Goal: Information Seeking & Learning: Learn about a topic

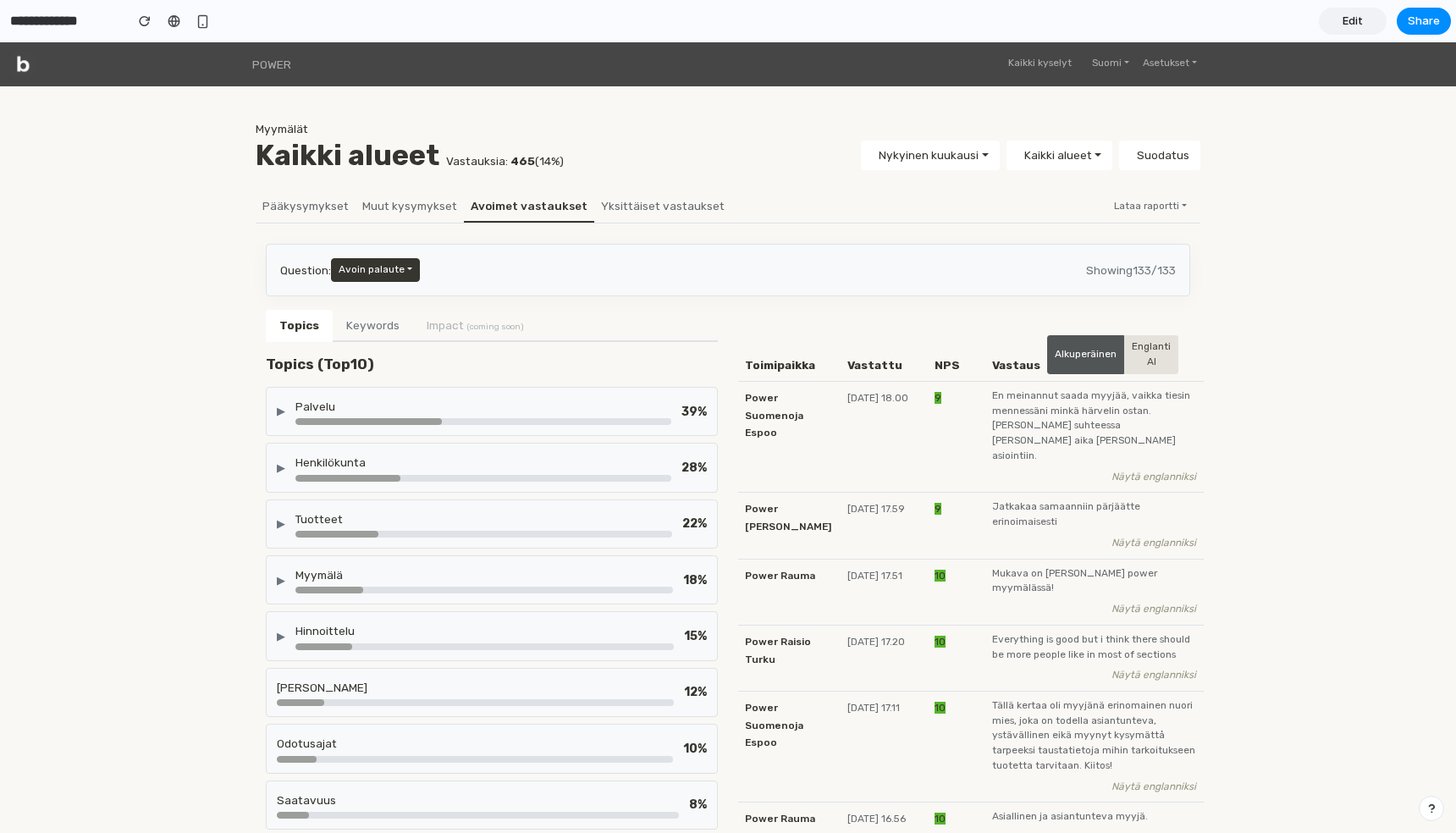
click at [1355, 26] on span "Edit" at bounding box center [1353, 21] width 20 height 17
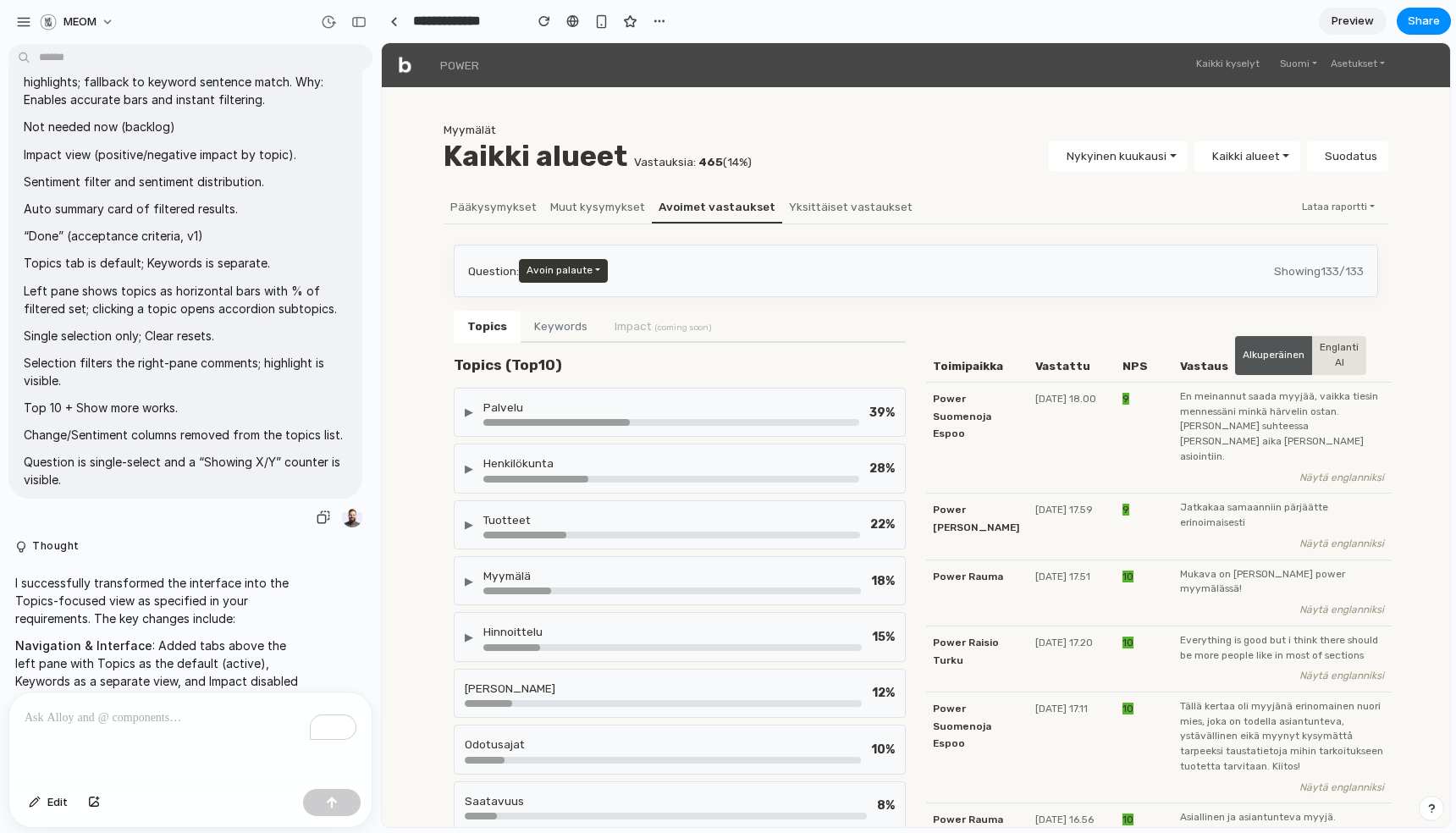
scroll to position [1919, 0]
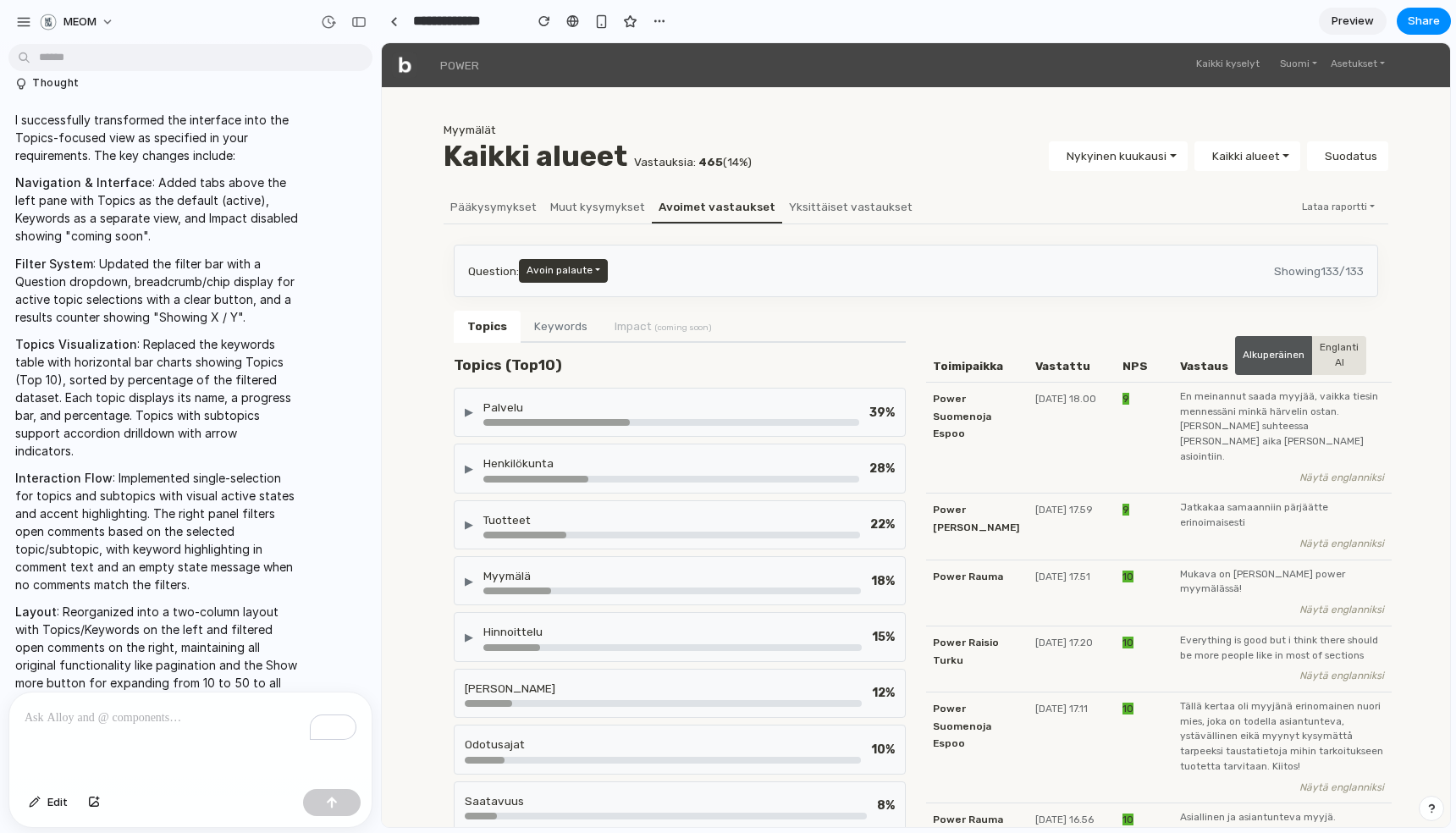
click at [1371, 21] on span "Preview" at bounding box center [1353, 21] width 43 height 17
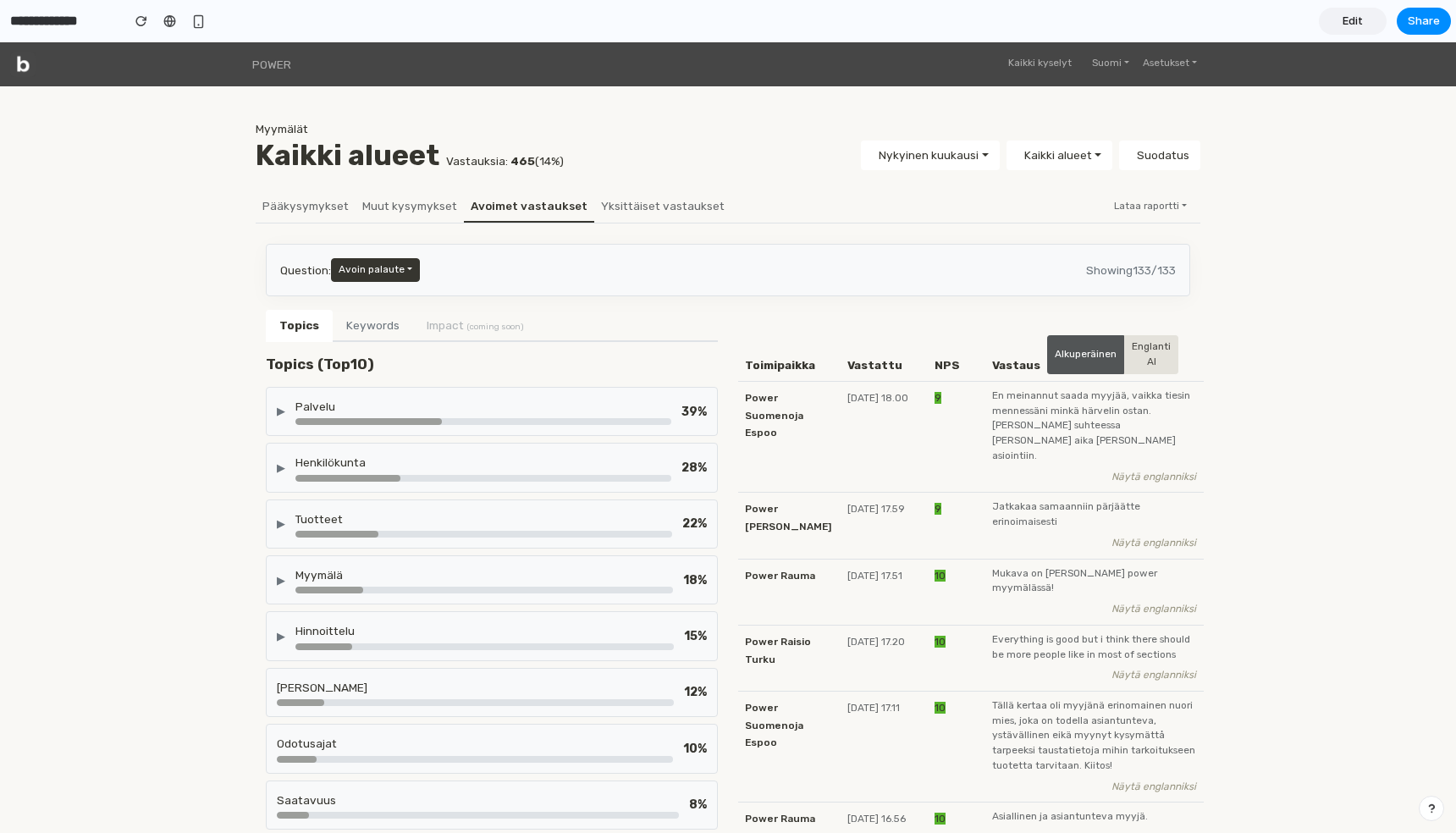
click at [371, 323] on button "Keywords" at bounding box center [373, 326] width 80 height 32
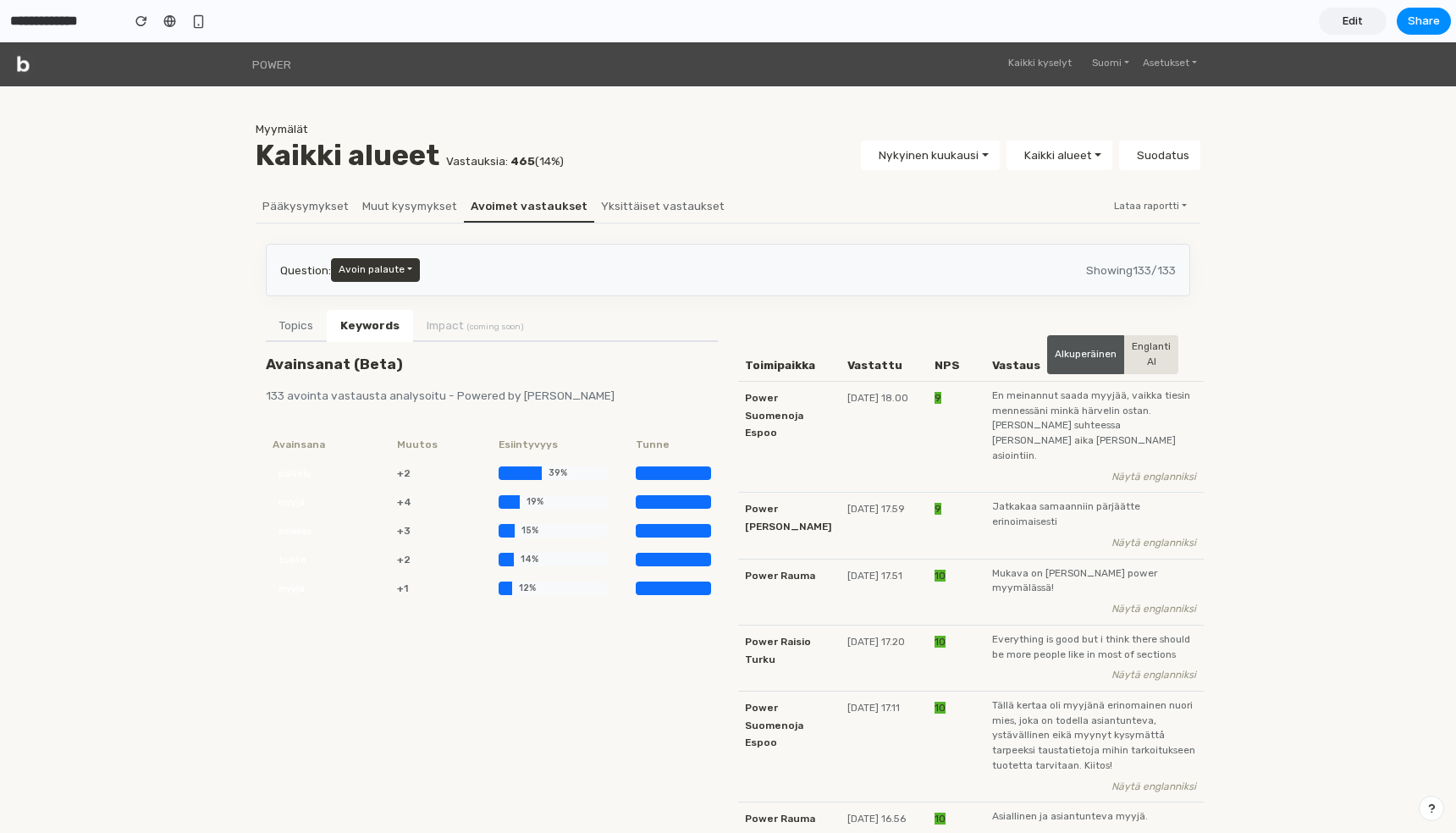
click at [280, 327] on button "Topics" at bounding box center [296, 326] width 61 height 32
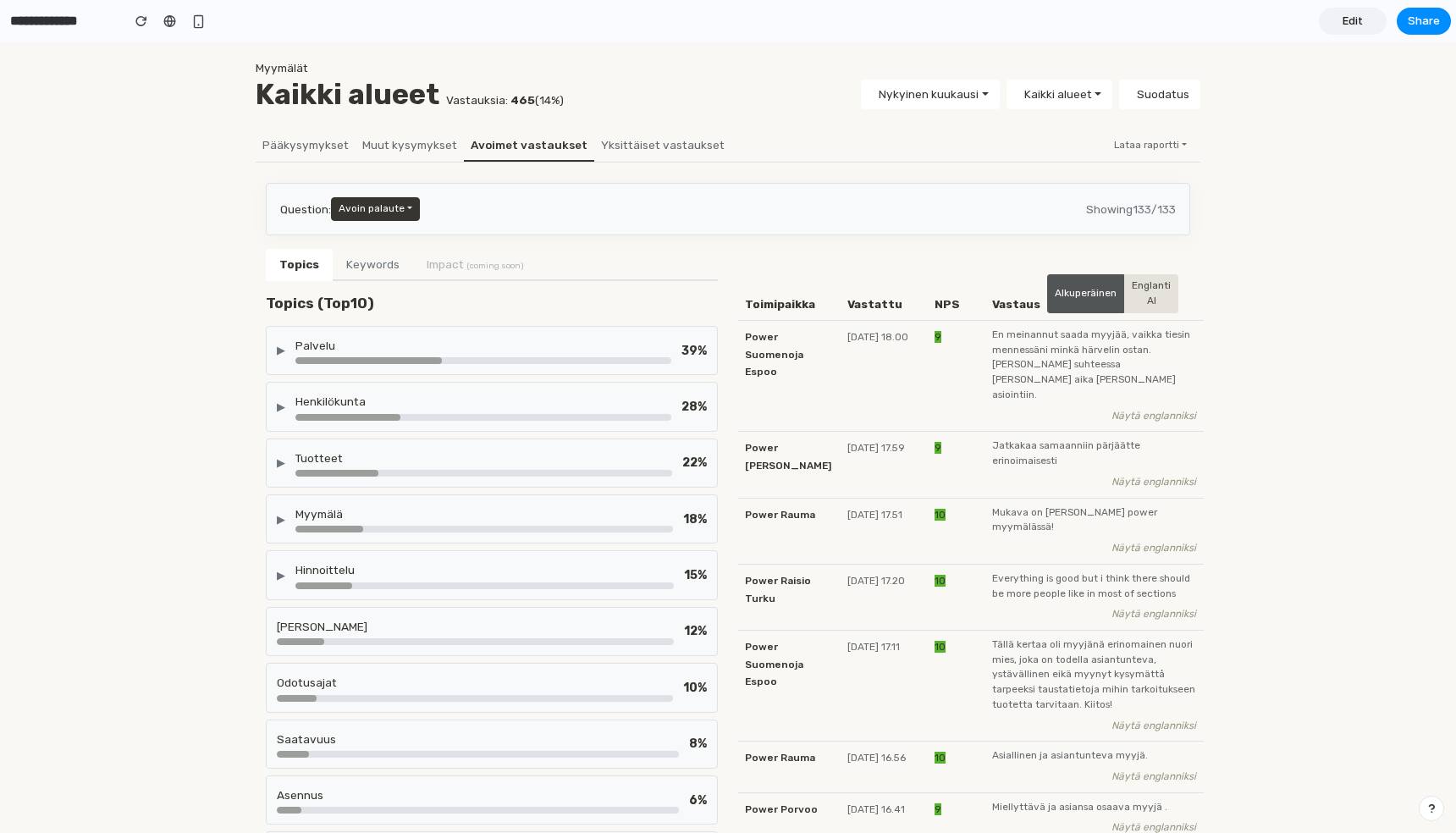
scroll to position [62, 0]
click at [481, 338] on div "Palvelu" at bounding box center [483, 344] width 376 height 17
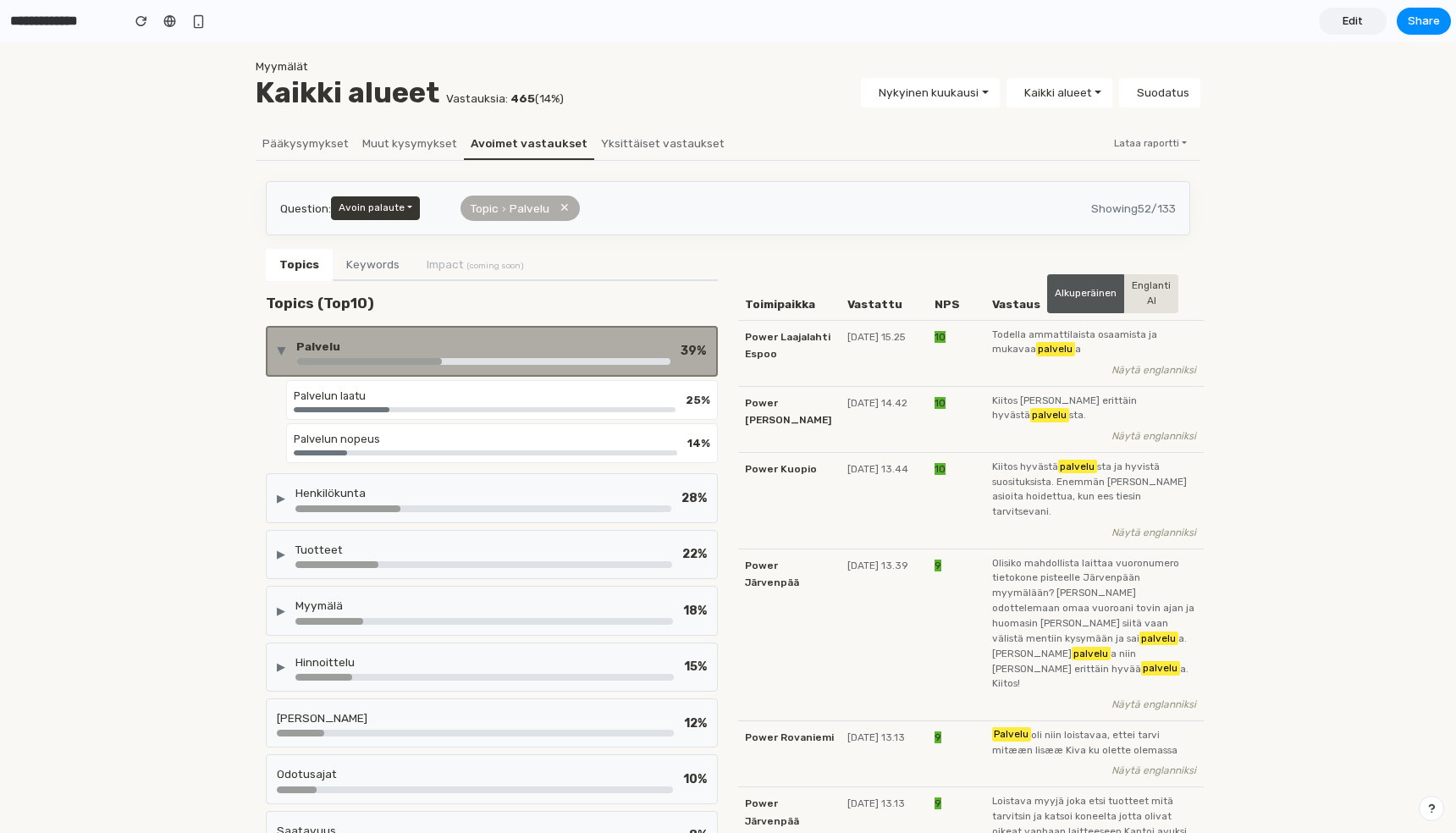
scroll to position [101, 0]
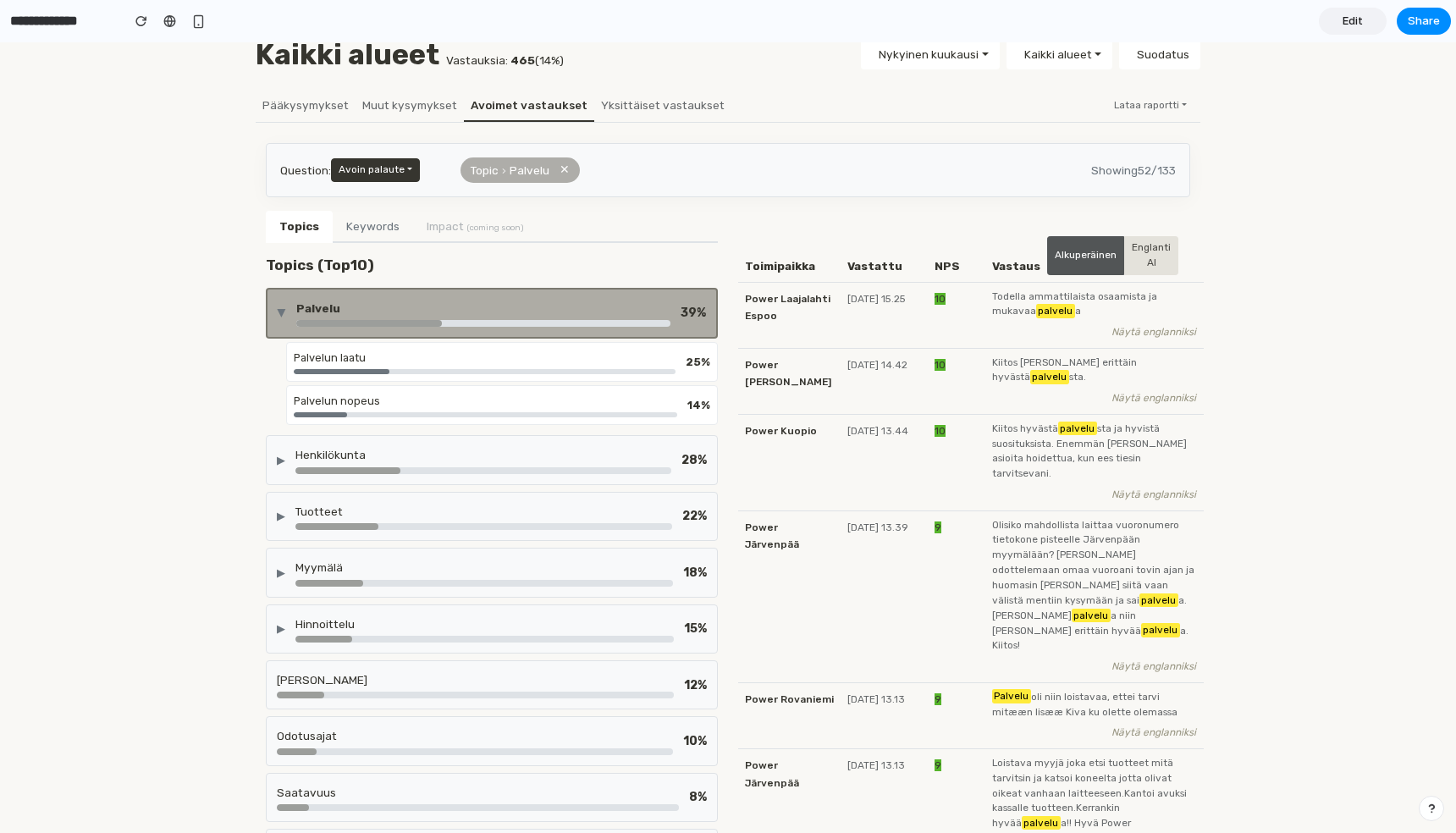
click at [469, 356] on div "Palvelun laatu" at bounding box center [485, 357] width 382 height 16
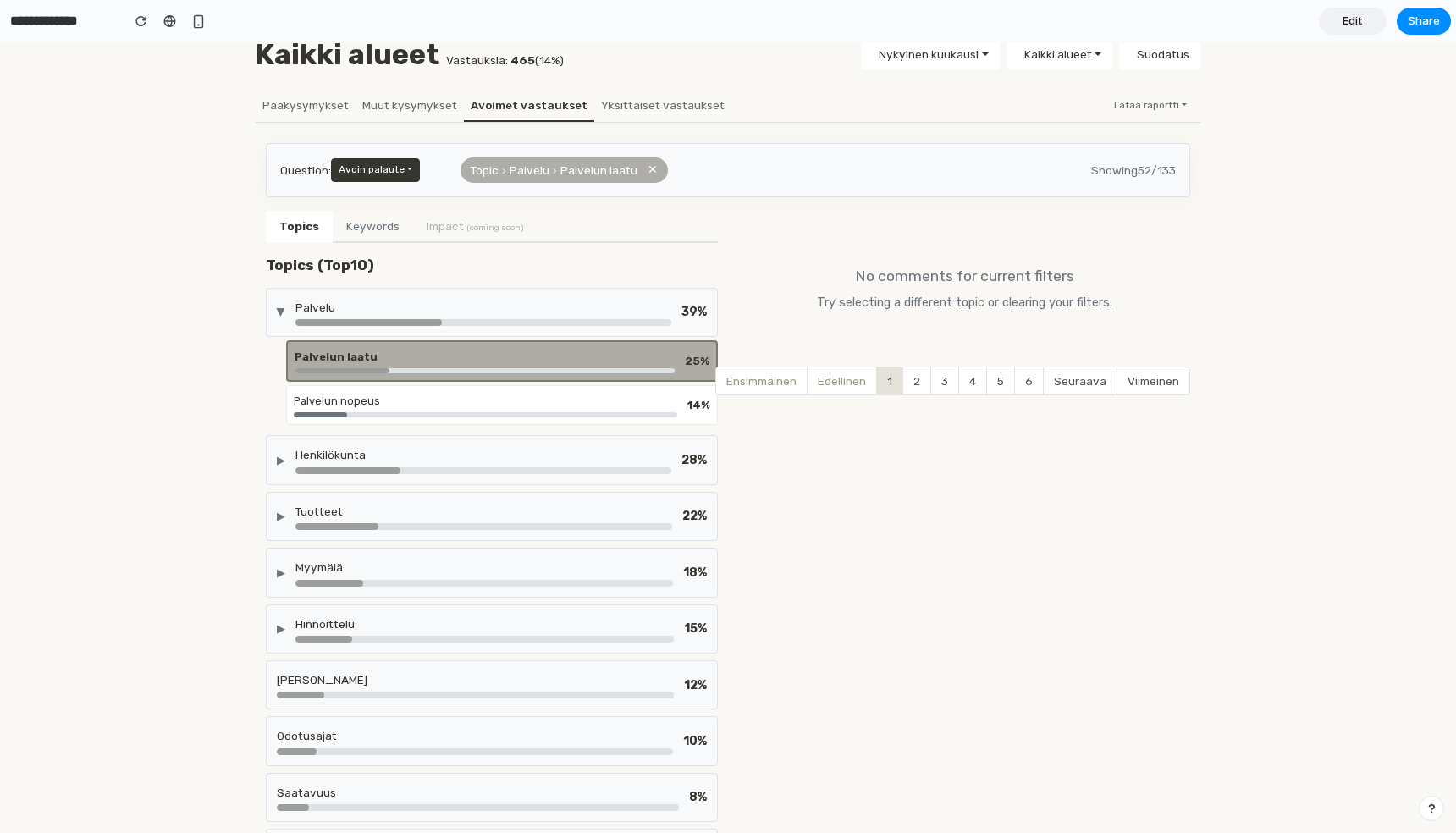
click at [527, 302] on div "Palvelu" at bounding box center [483, 308] width 376 height 17
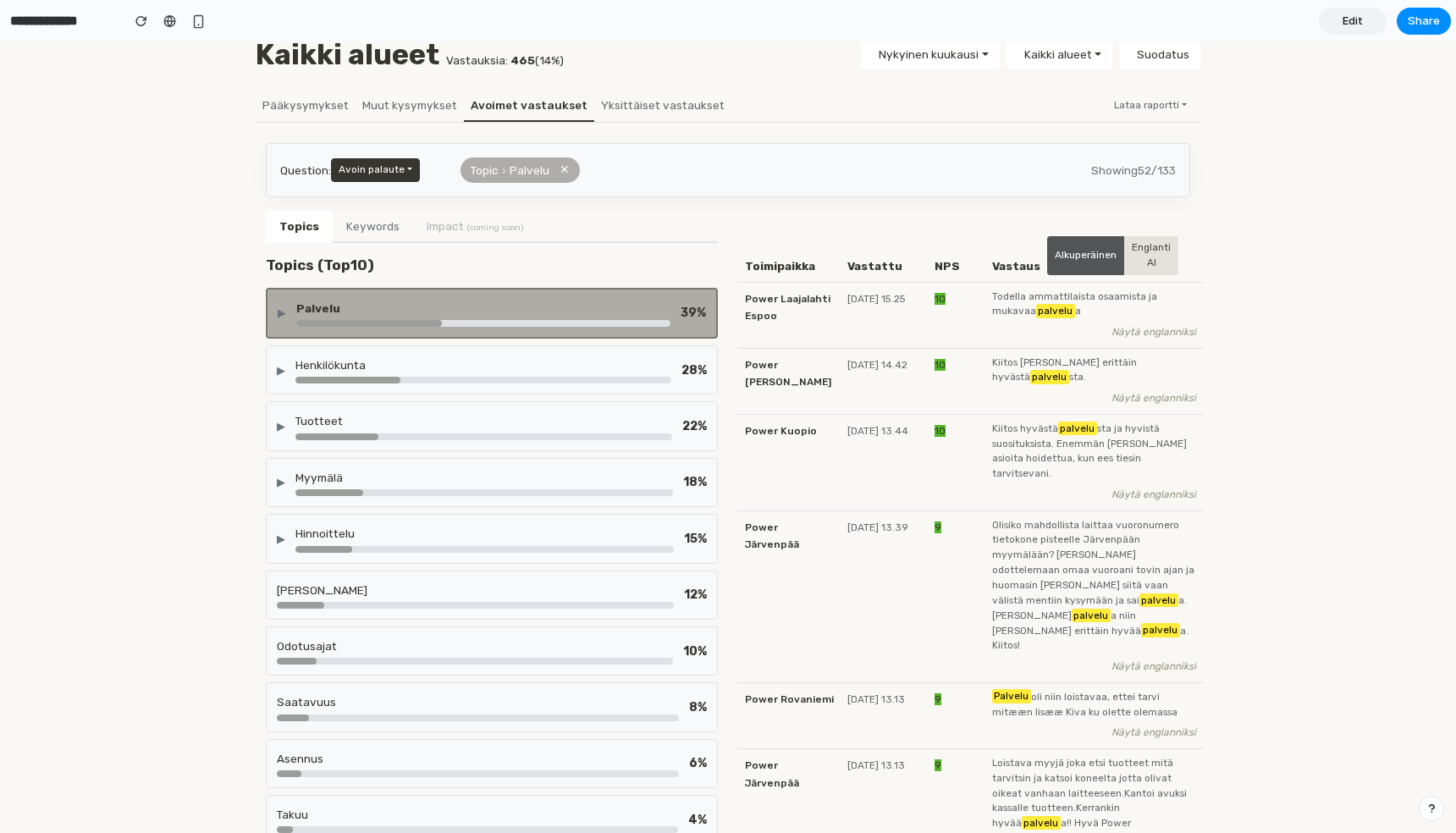
click at [402, 309] on div "Palvelu" at bounding box center [483, 309] width 374 height 17
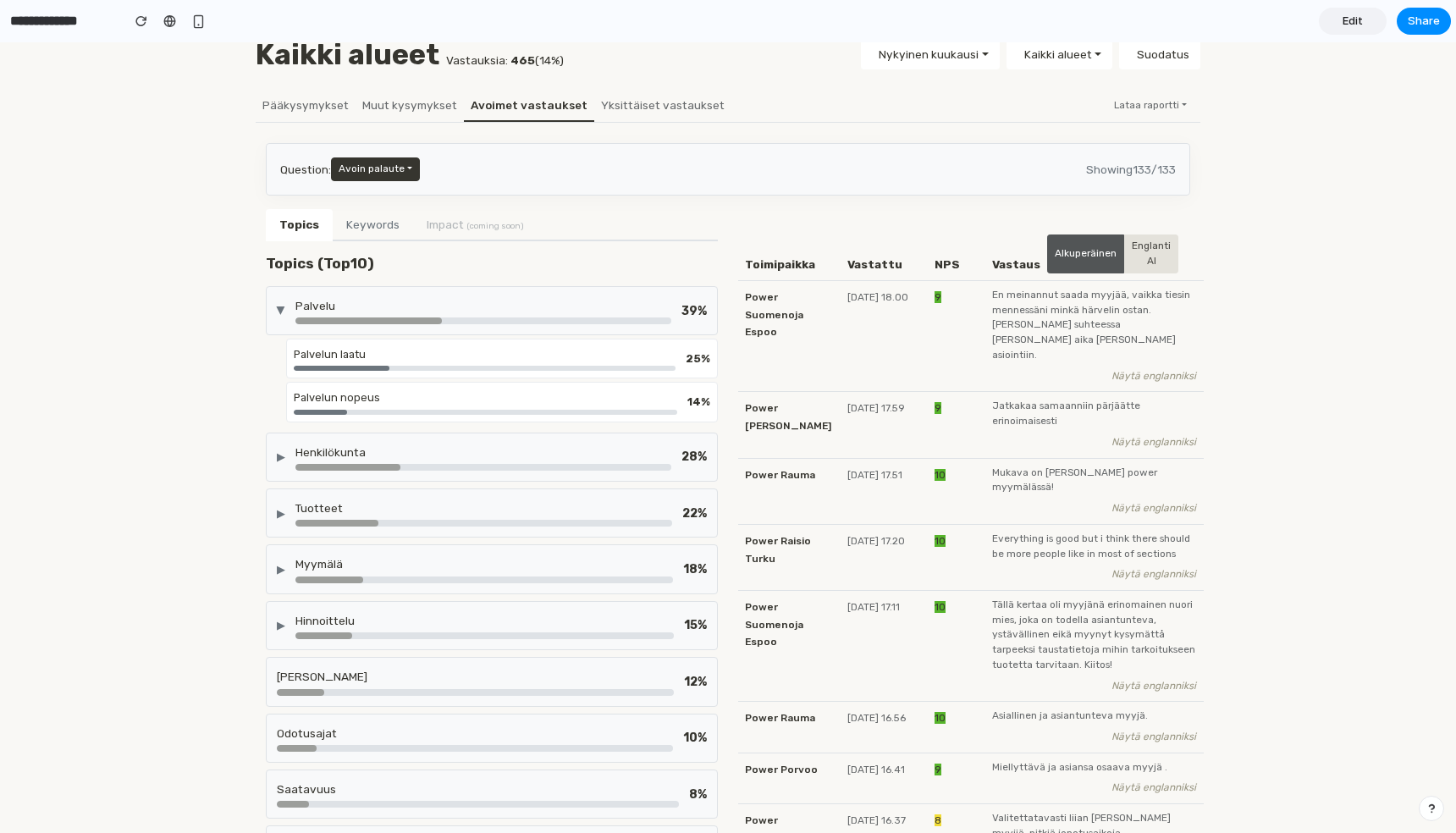
click at [370, 234] on button "Keywords" at bounding box center [373, 225] width 80 height 32
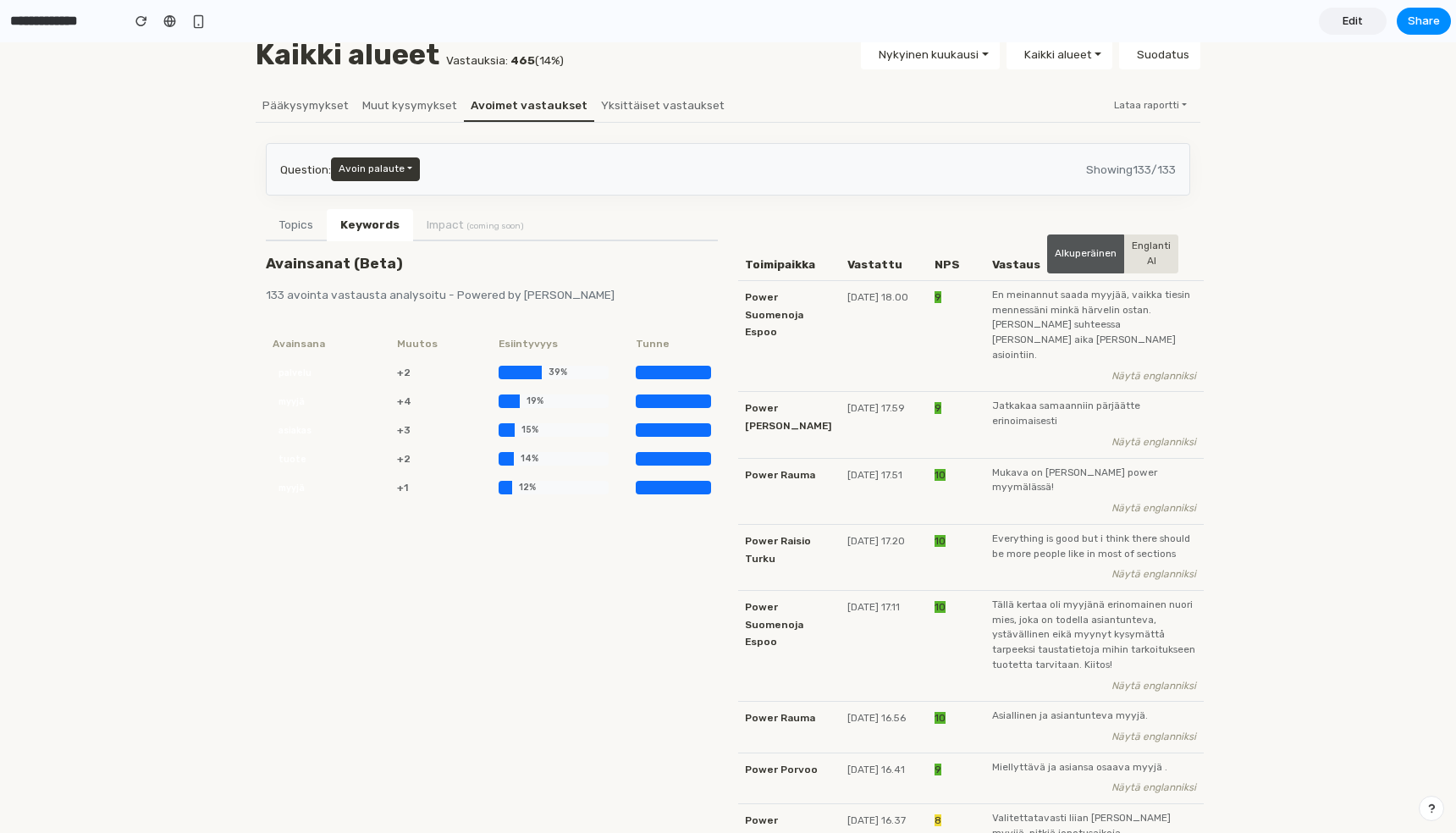
click at [317, 238] on button "Topics" at bounding box center [296, 225] width 61 height 32
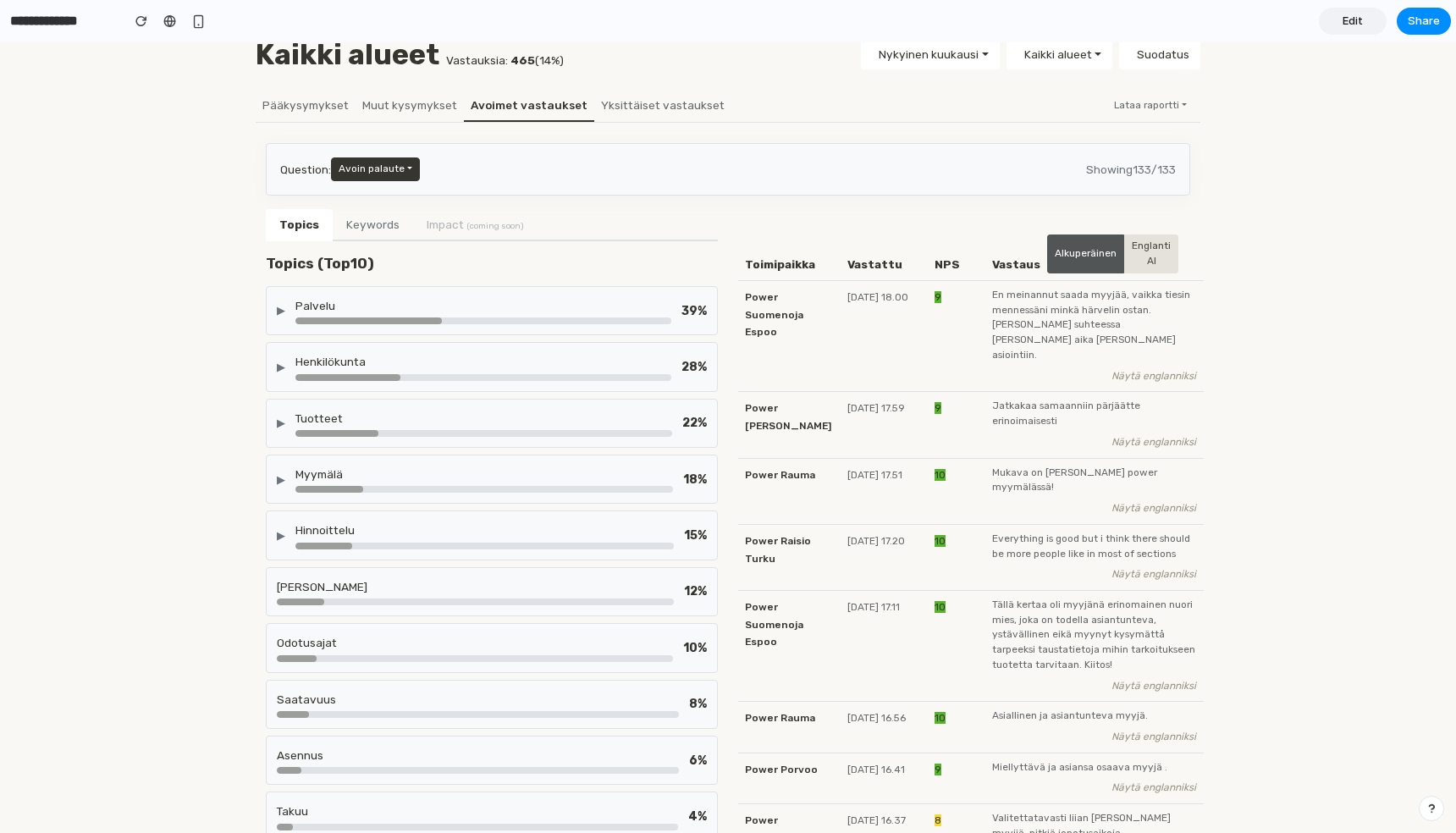
click at [343, 300] on div "Palvelu" at bounding box center [483, 306] width 376 height 17
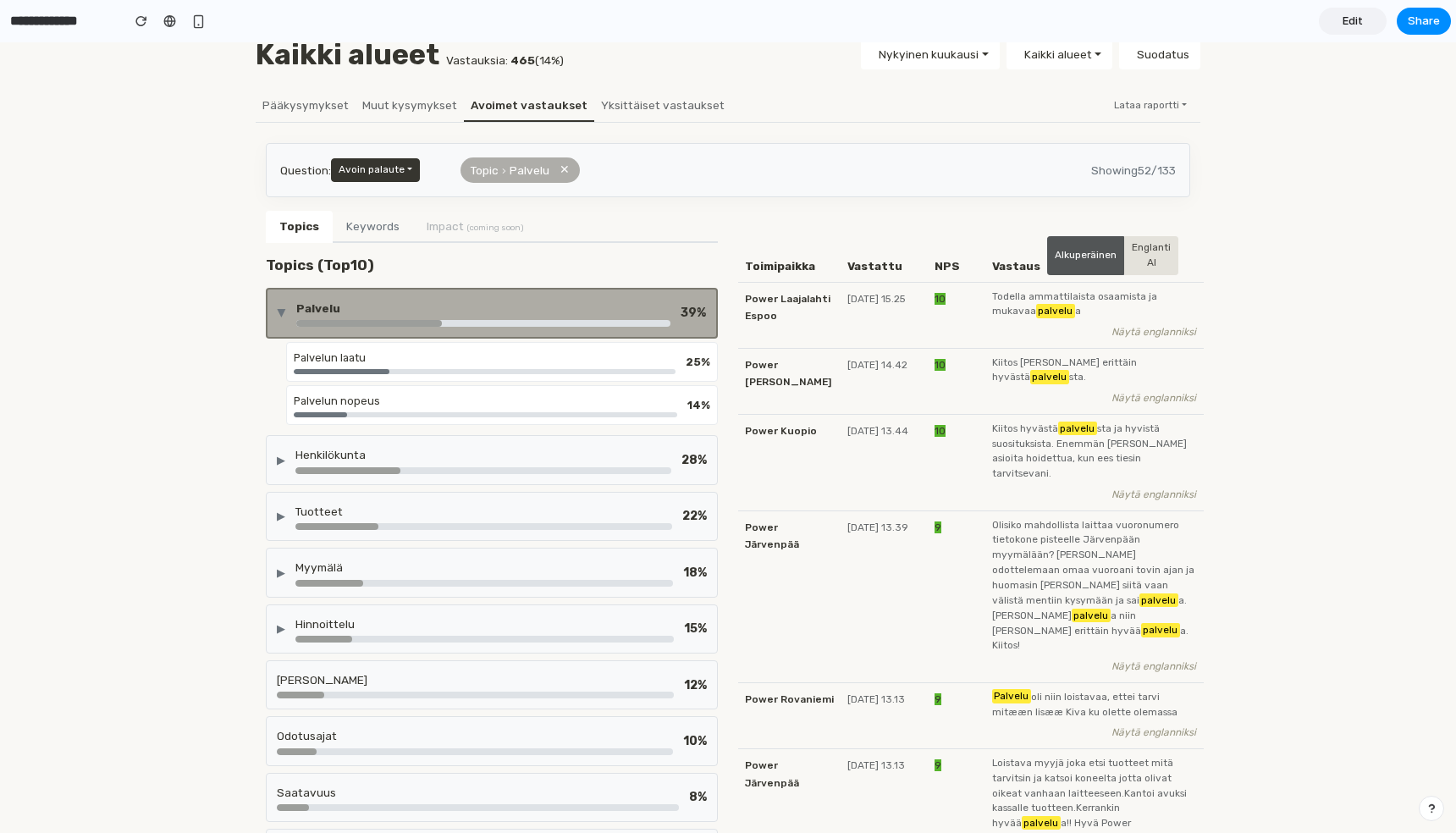
scroll to position [130, 0]
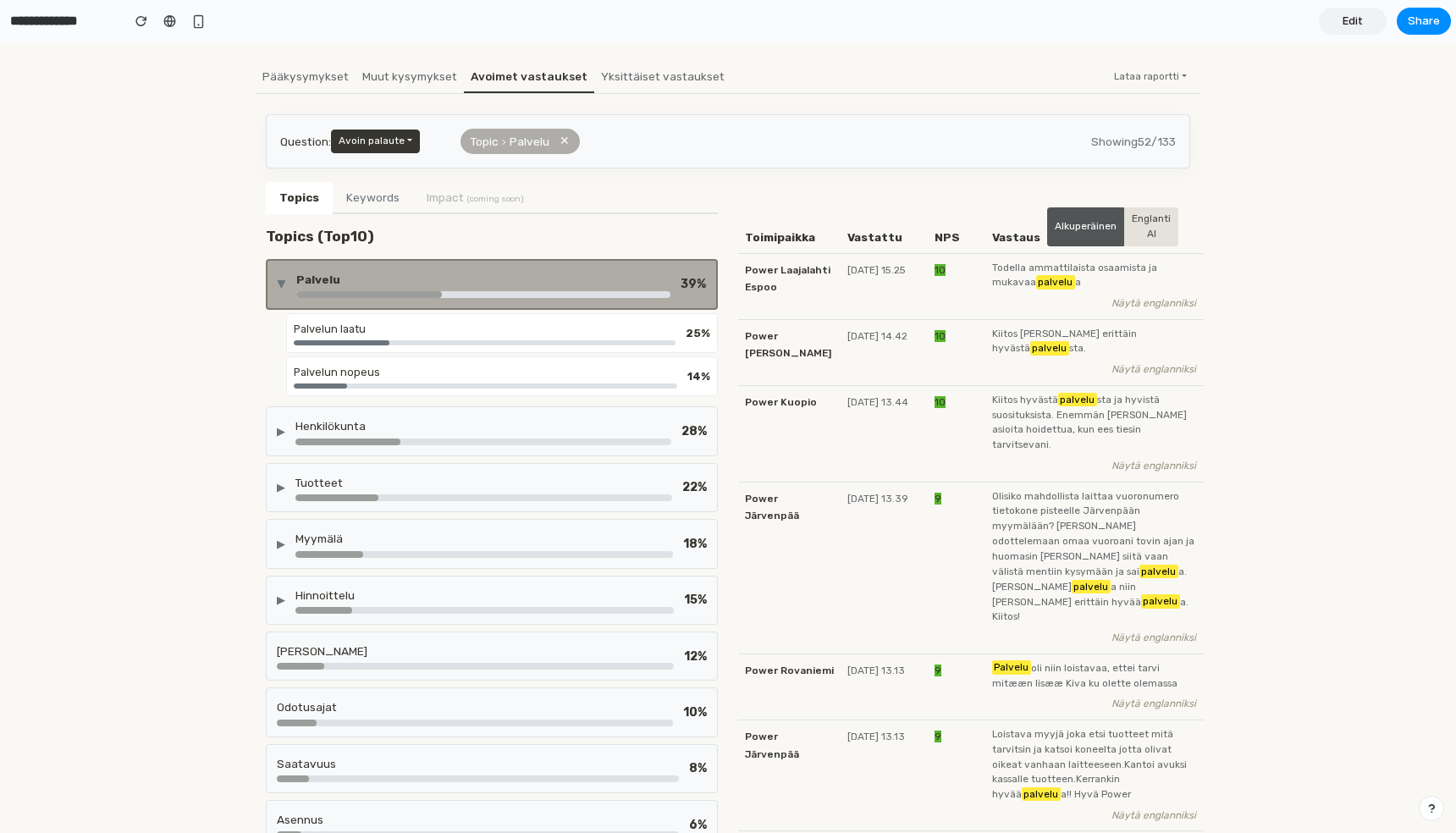
click at [346, 334] on div "Palvelun laatu" at bounding box center [485, 328] width 382 height 16
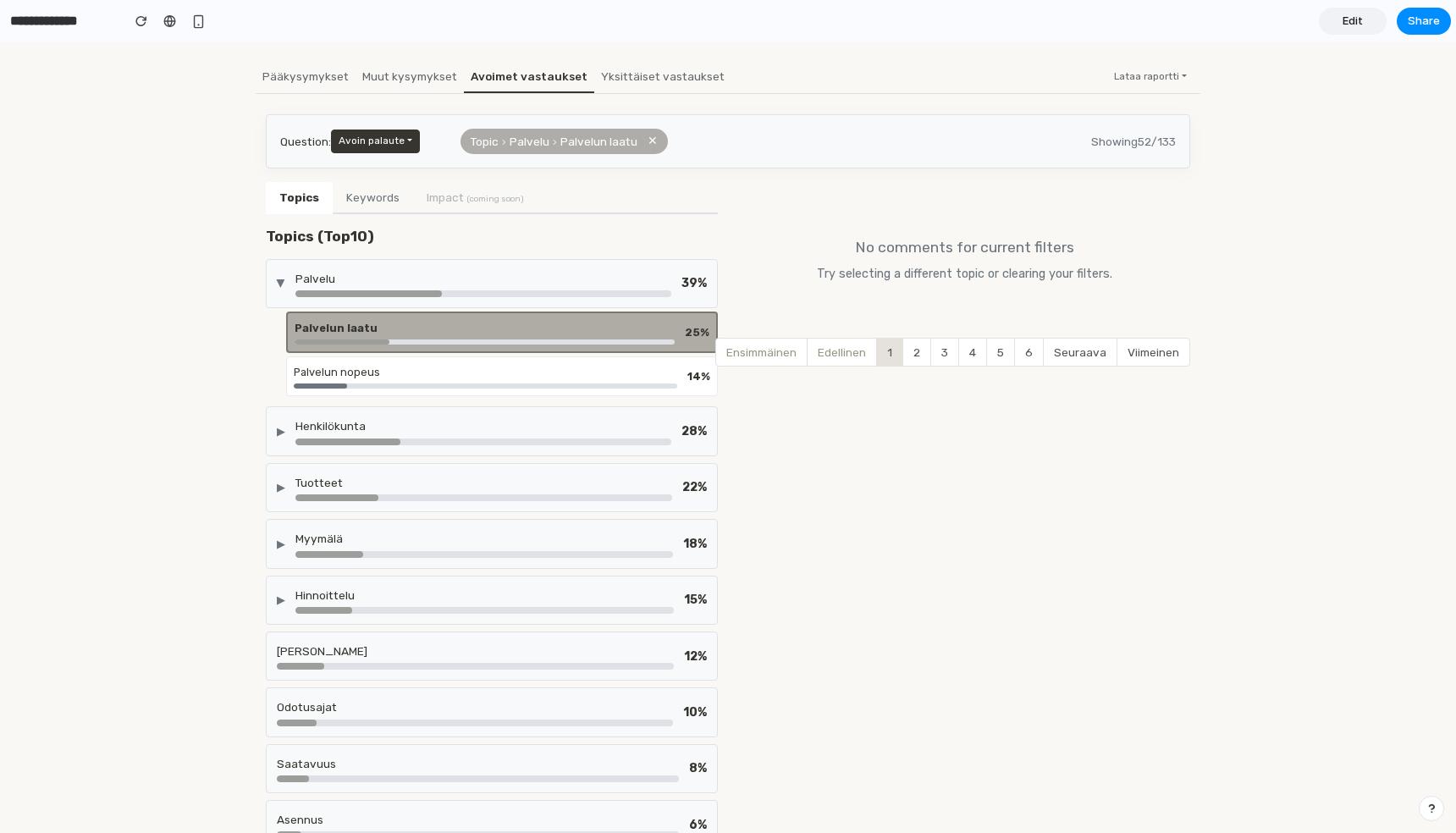
click at [416, 272] on div "Palvelu" at bounding box center [483, 279] width 376 height 17
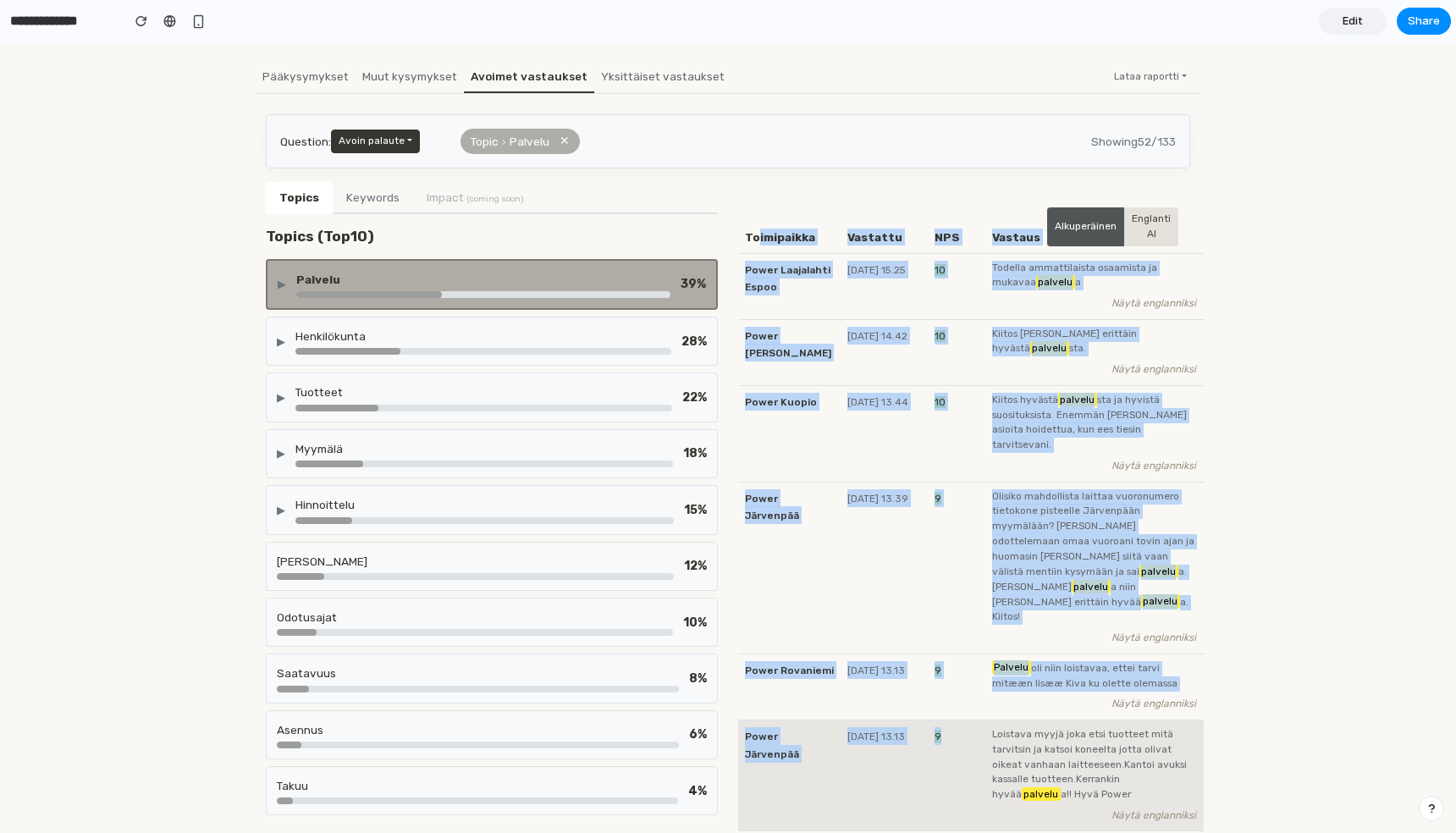
drag, startPoint x: 757, startPoint y: 240, endPoint x: 1099, endPoint y: 661, distance: 542.4
click at [1099, 661] on table "Toimipaikka Vastattu NPS Vastaus Alkuperäinen Englanti AI Power Laajalahti Espo…" at bounding box center [971, 549] width 465 height 697
click at [1099, 720] on td "Loistava myyjä joka etsi tuotteet mitä tarvitsin ja katsoi koneelta jotta oliva…" at bounding box center [1095, 776] width 218 height 112
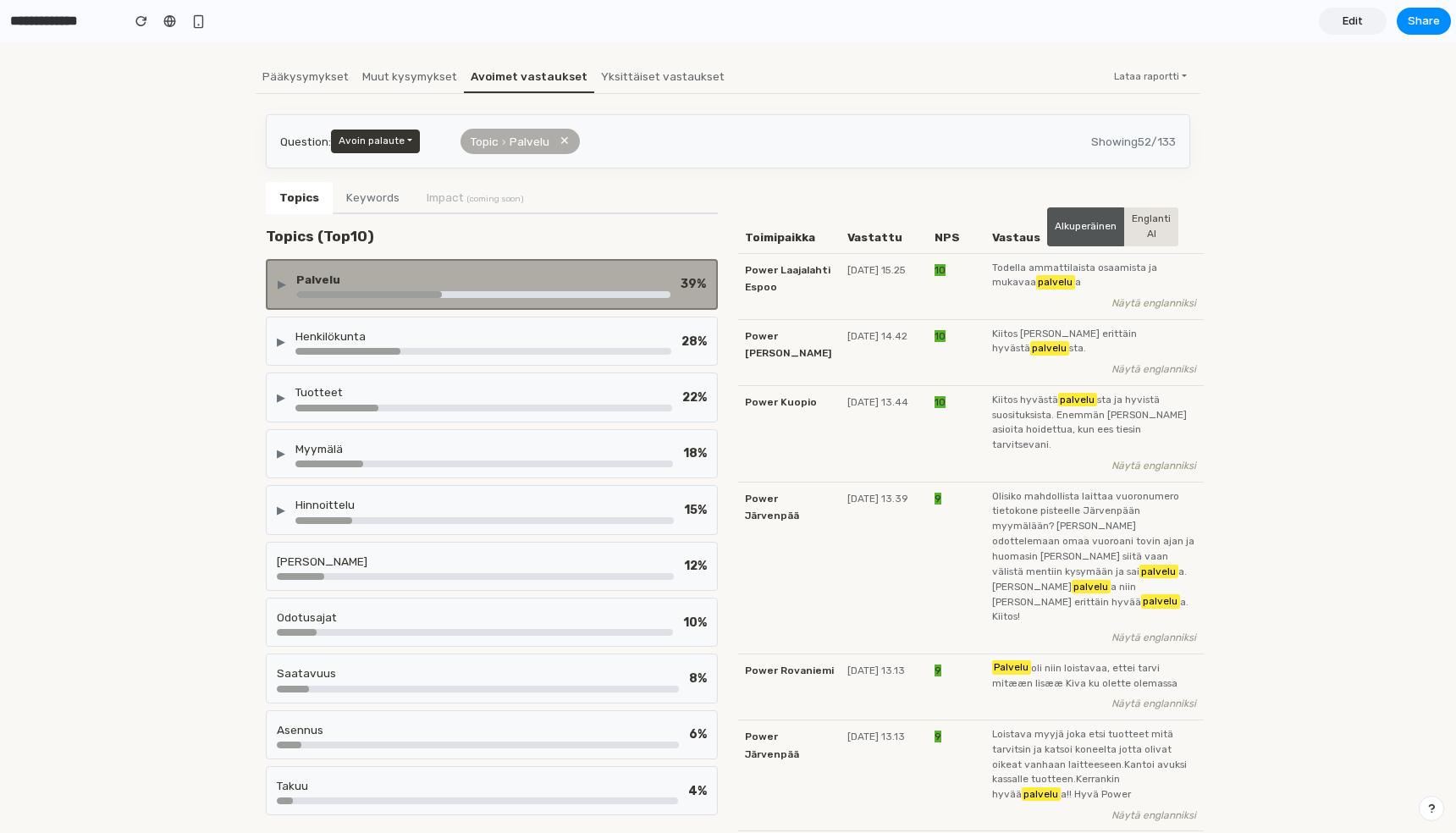
click at [398, 309] on div "▶ Palvelu 39 % ▶ Henkilökunta 28 % ▶ Tuotteet 22 % ▶ Myymälä 18 % ▶ Hinnoittelu…" at bounding box center [492, 537] width 452 height 557
click at [400, 299] on div "▶ Palvelu 39 %" at bounding box center [492, 285] width 452 height 51
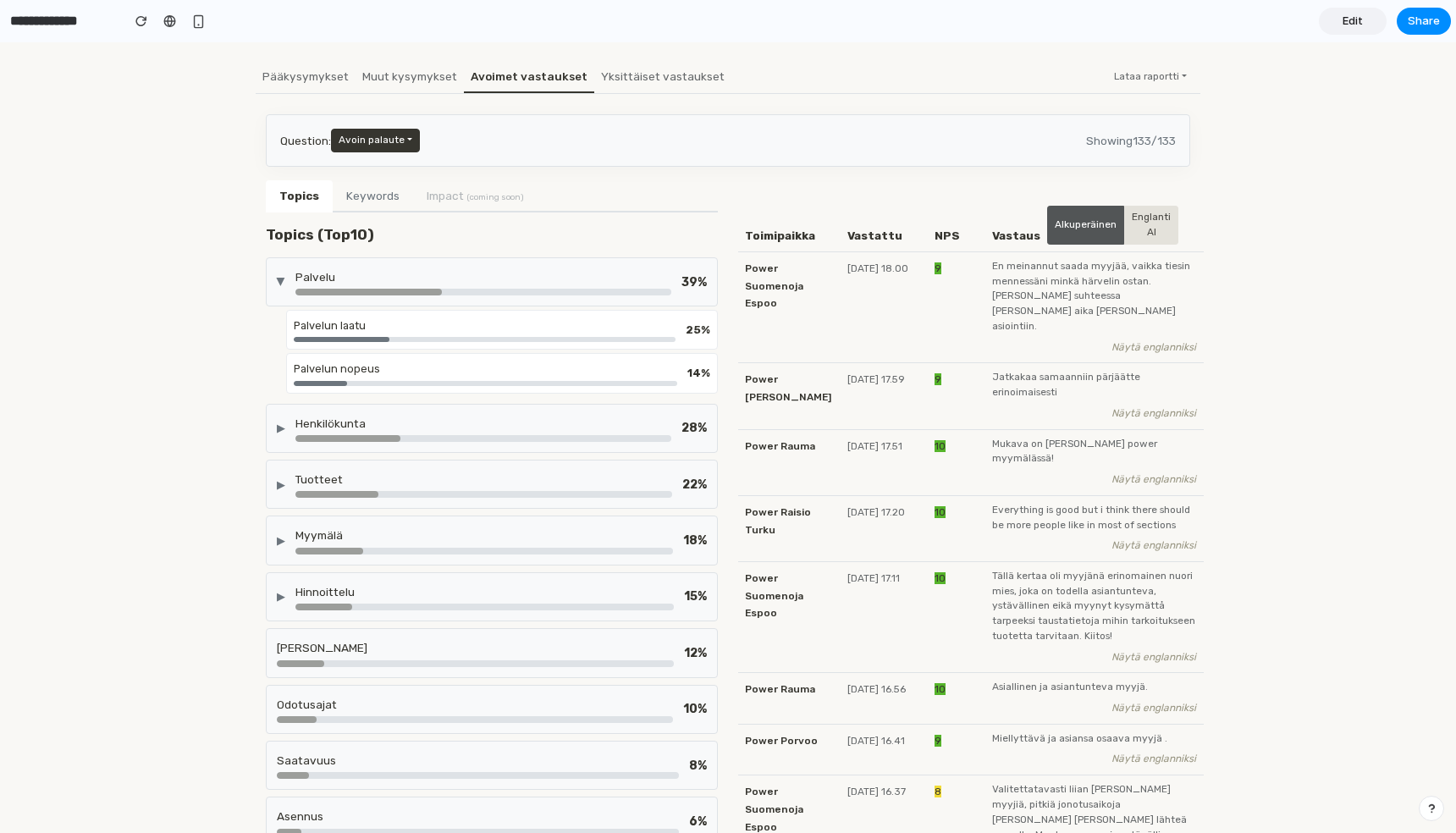
click at [391, 327] on div "Palvelun laatu" at bounding box center [485, 325] width 382 height 16
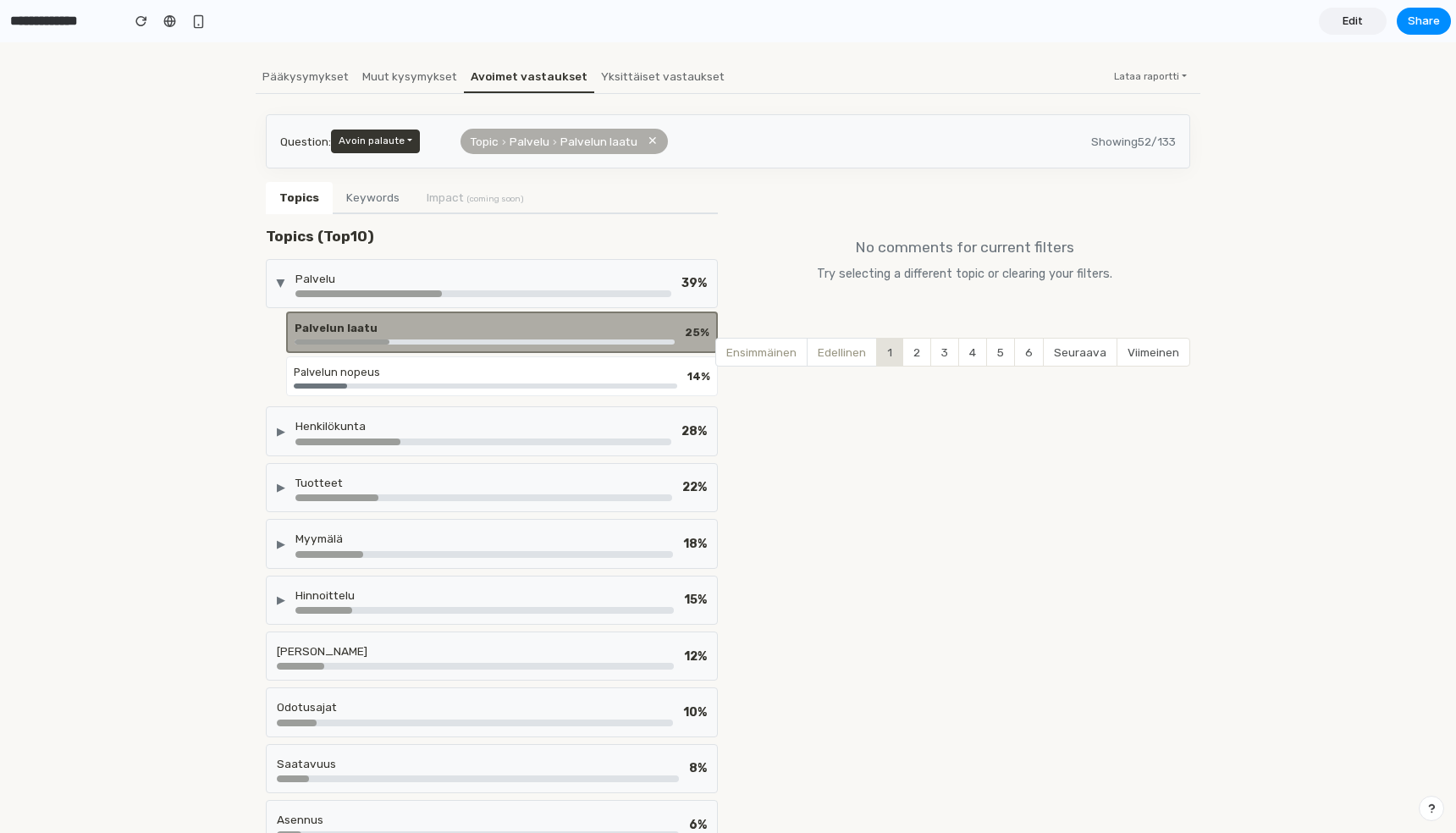
click at [386, 386] on div at bounding box center [486, 386] width 384 height 5
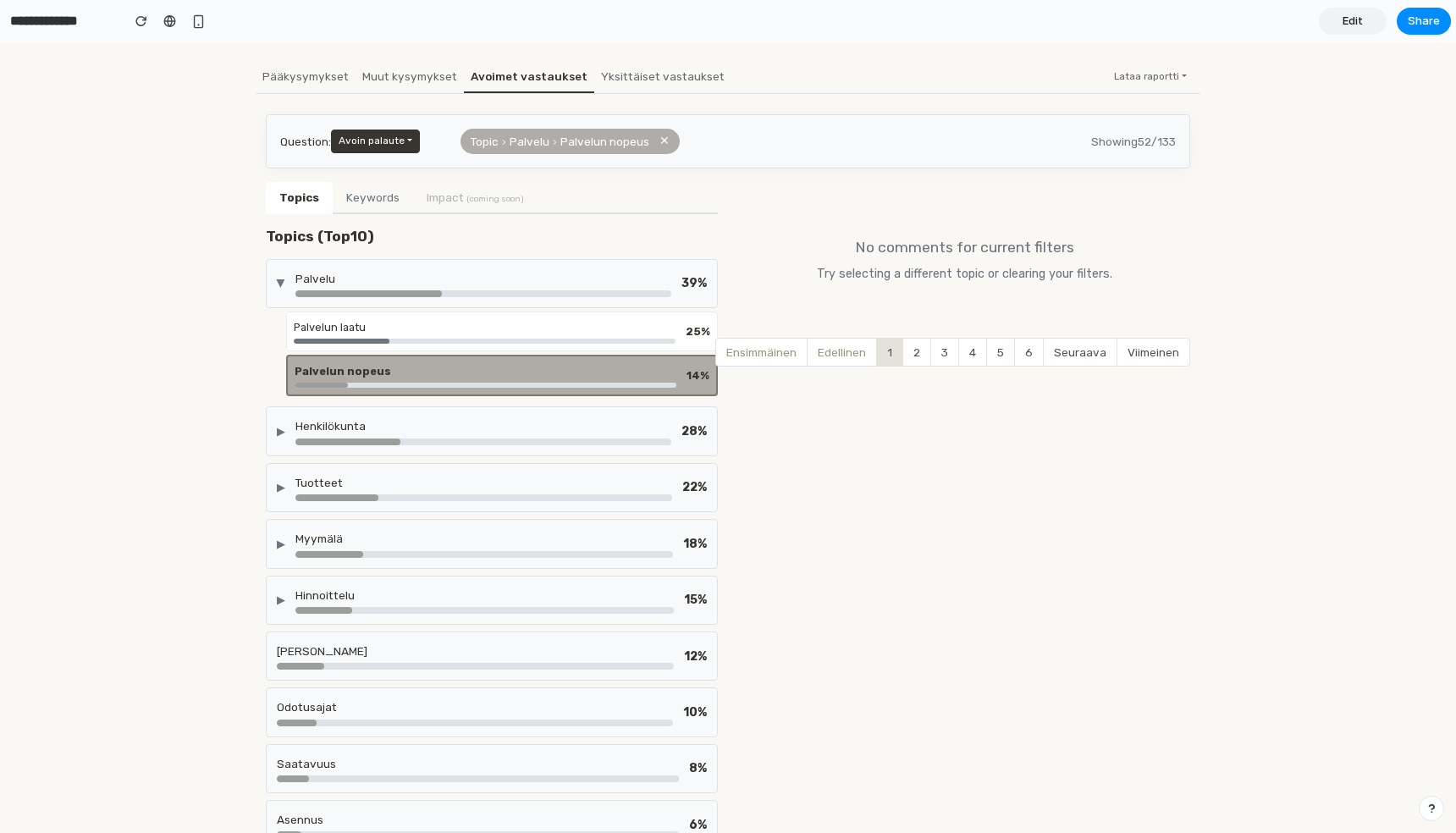
click at [383, 409] on div "▶ Henkilökunta 28 %" at bounding box center [492, 431] width 452 height 49
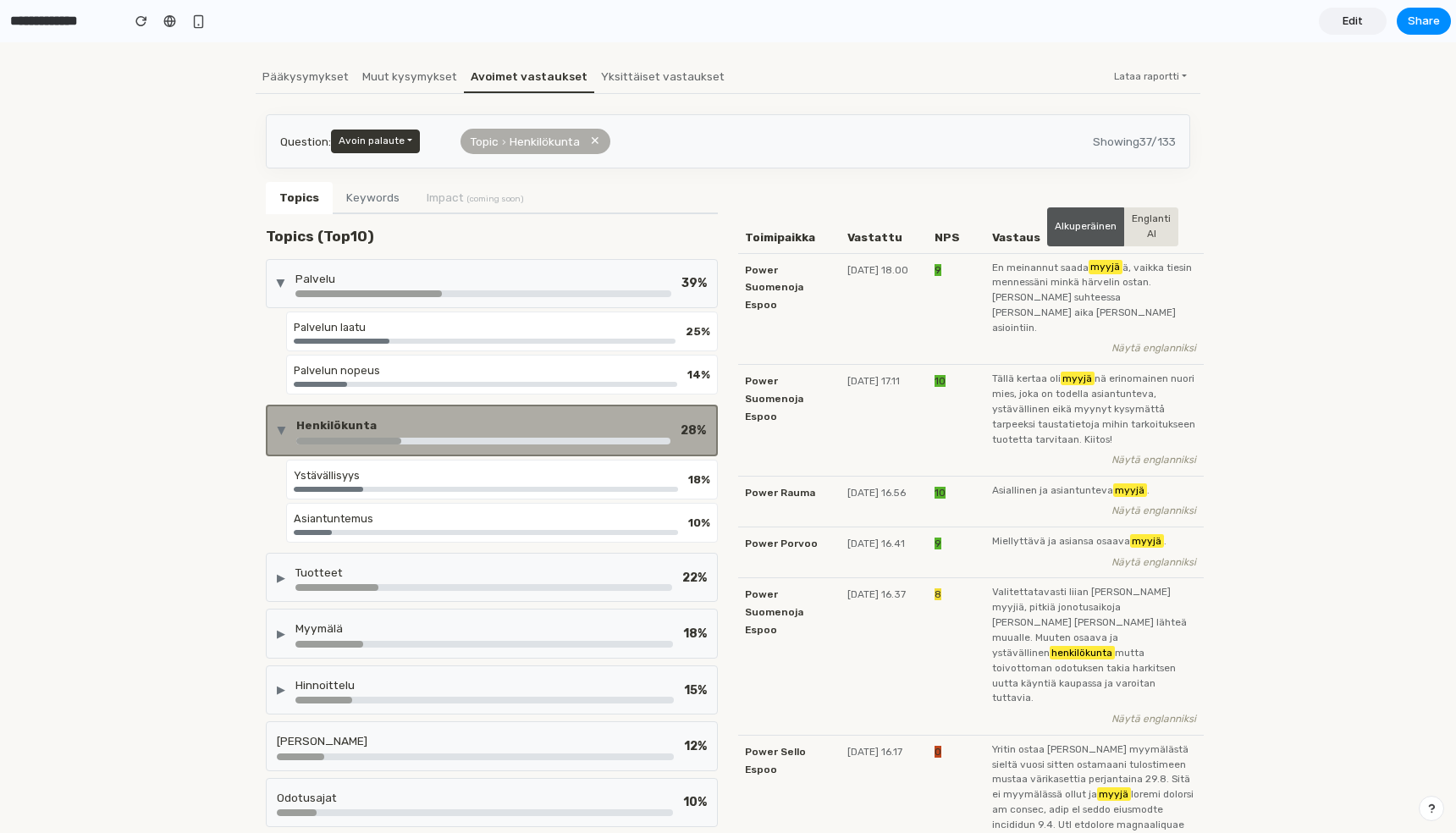
click at [391, 482] on div "Ystävällisyys" at bounding box center [486, 475] width 384 height 16
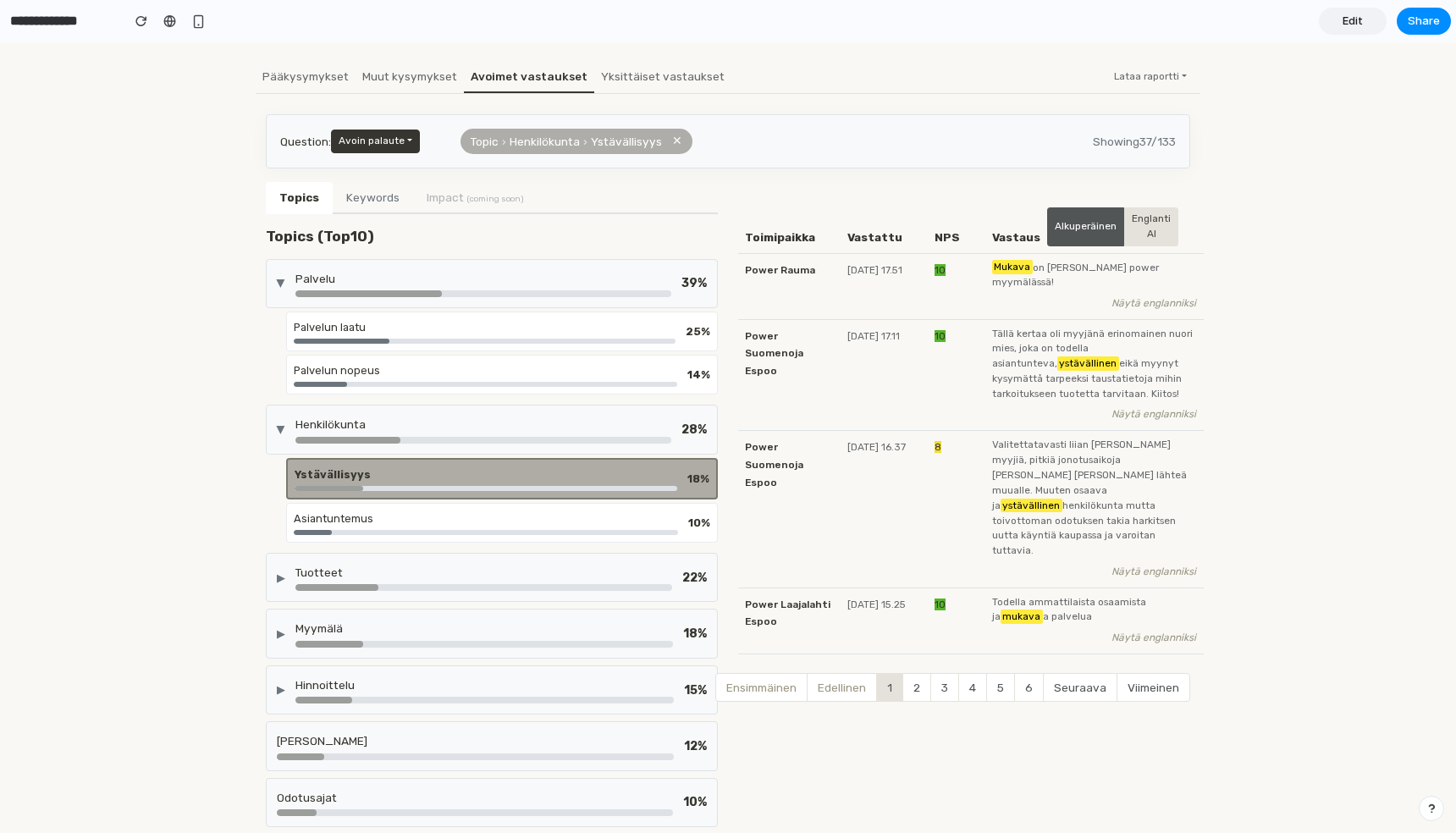
click at [390, 515] on div "Asiantuntemus" at bounding box center [486, 518] width 384 height 16
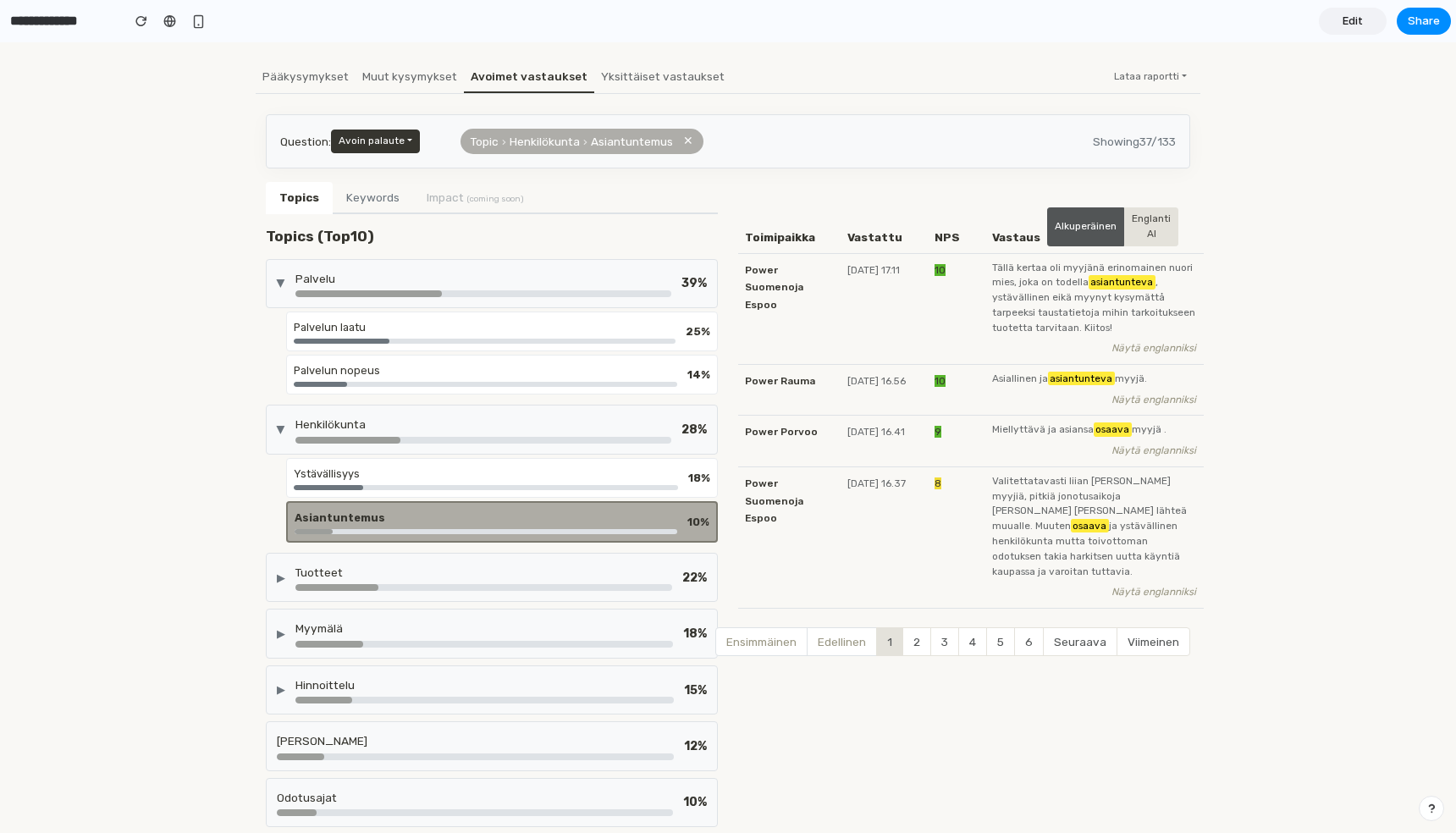
click at [390, 559] on div "▶ Tuotteet 22 %" at bounding box center [492, 577] width 452 height 49
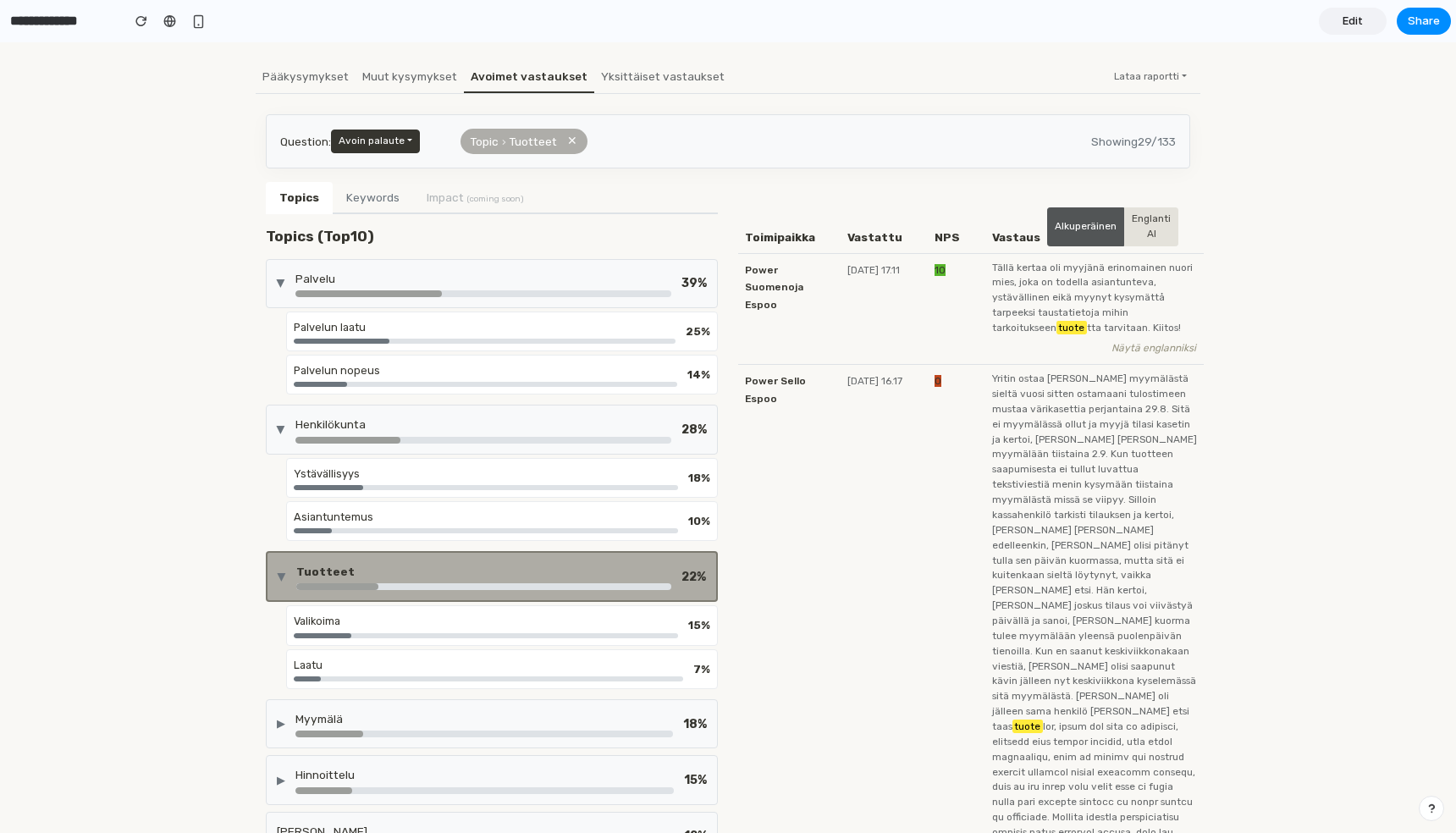
click at [394, 602] on div "▶ Tuotteet 22 % [DEMOGRAPHIC_DATA] 15 % Laatu 7 %" at bounding box center [492, 622] width 452 height 142
click at [392, 619] on div "Valikoima" at bounding box center [486, 621] width 384 height 16
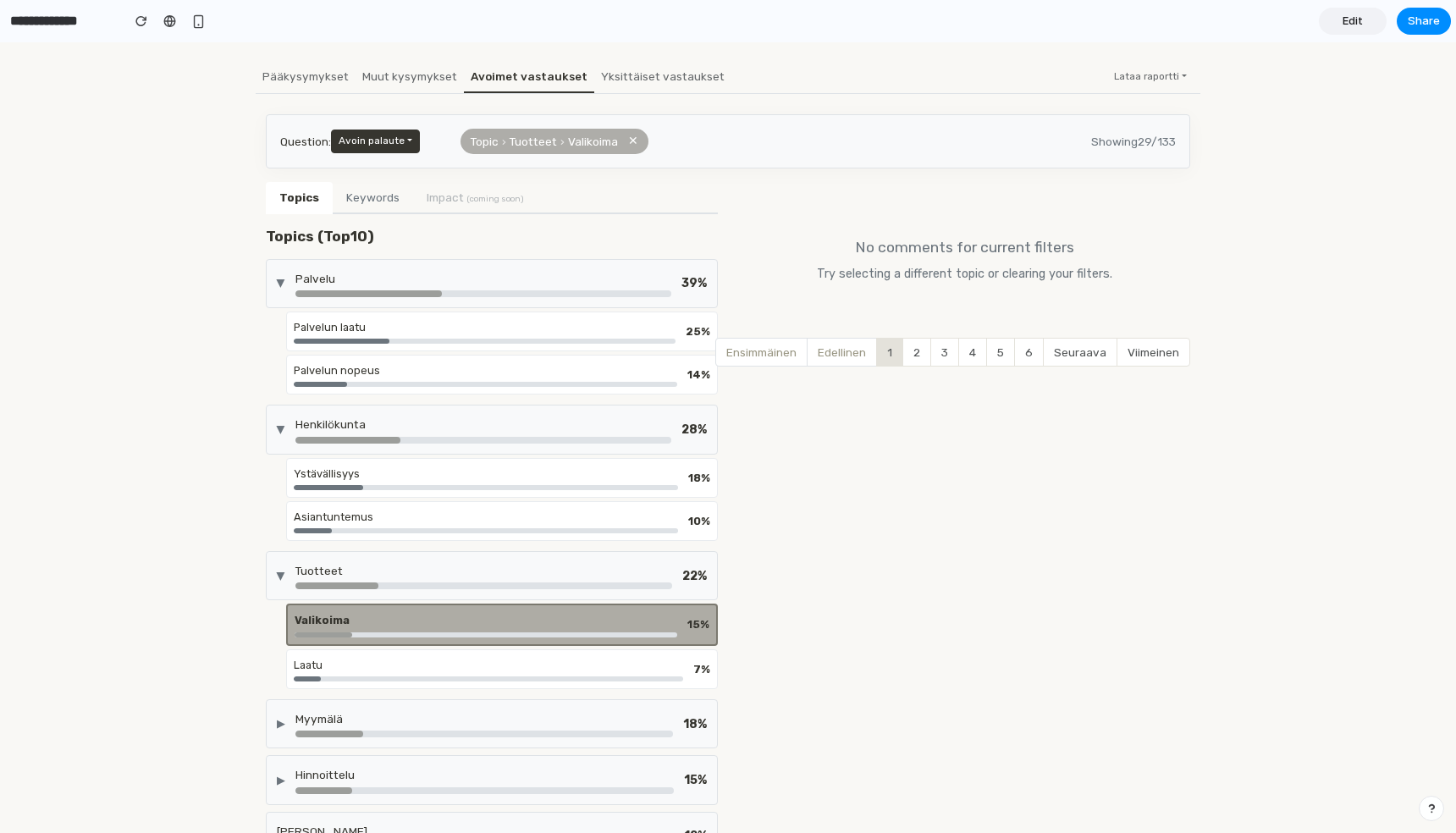
click at [418, 557] on div "▶ Tuotteet 22 %" at bounding box center [492, 576] width 452 height 49
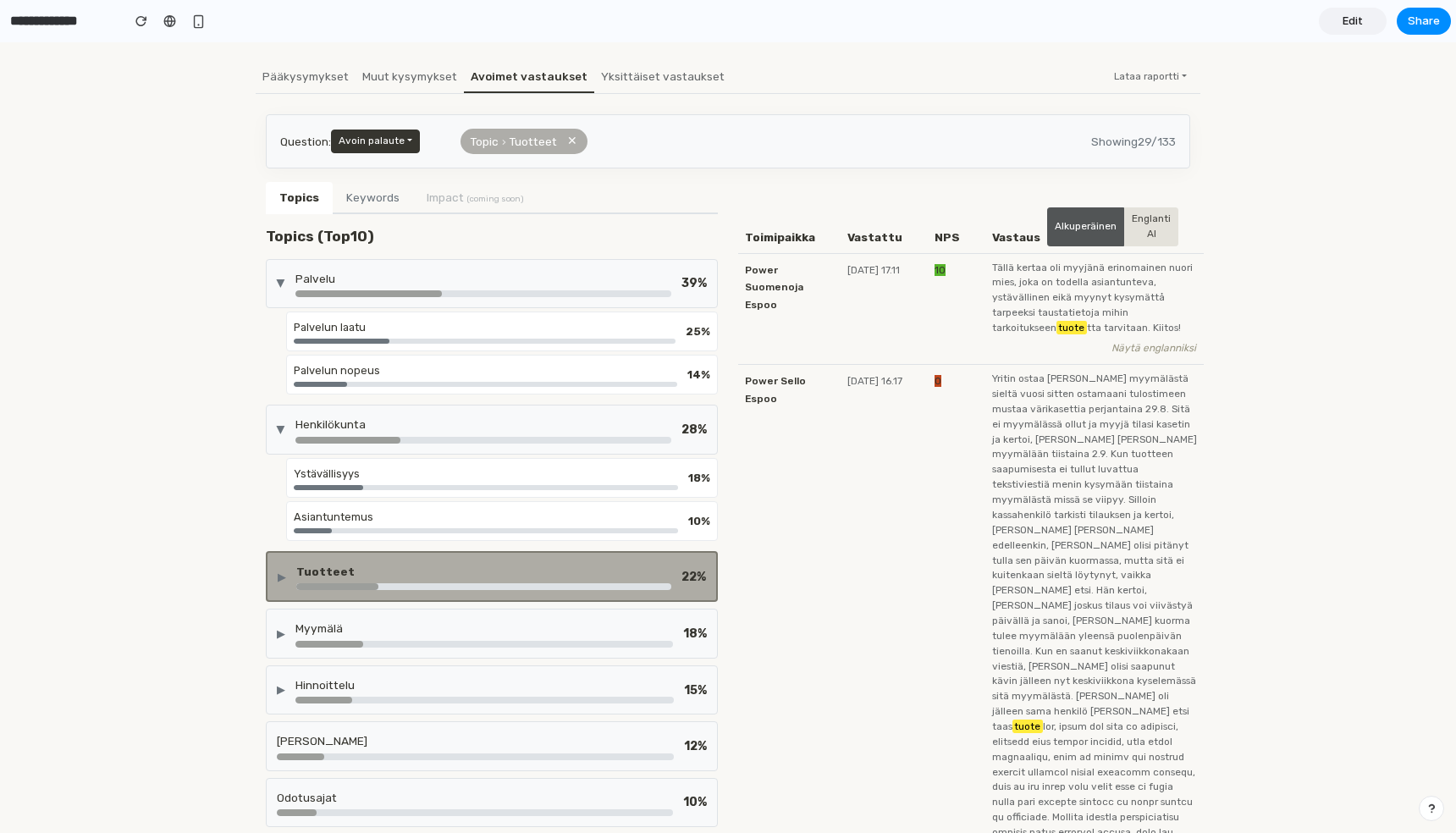
click at [412, 563] on div "Tuotteet" at bounding box center [484, 571] width 375 height 17
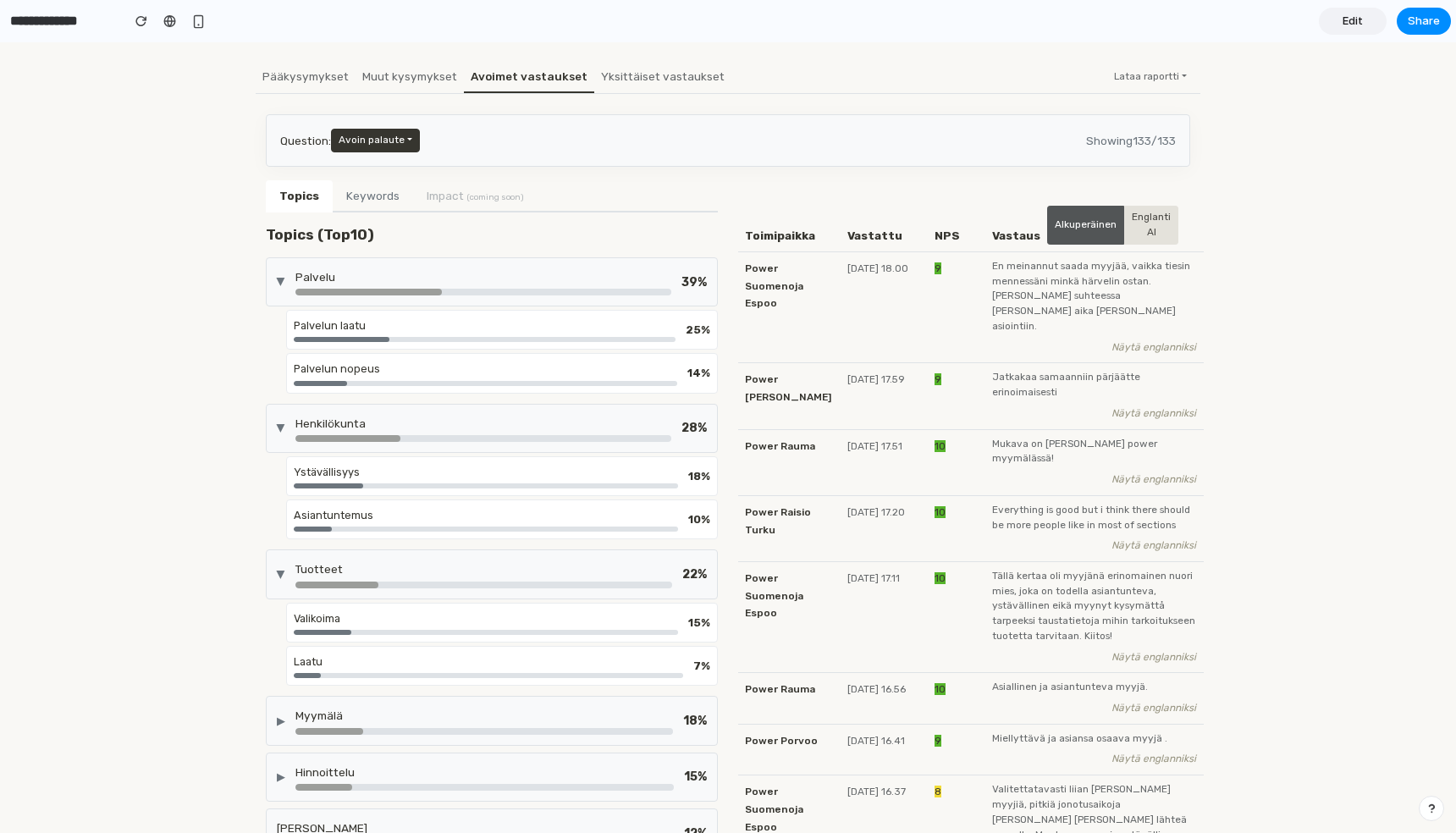
click at [439, 331] on div "Palvelun laatu" at bounding box center [485, 325] width 382 height 16
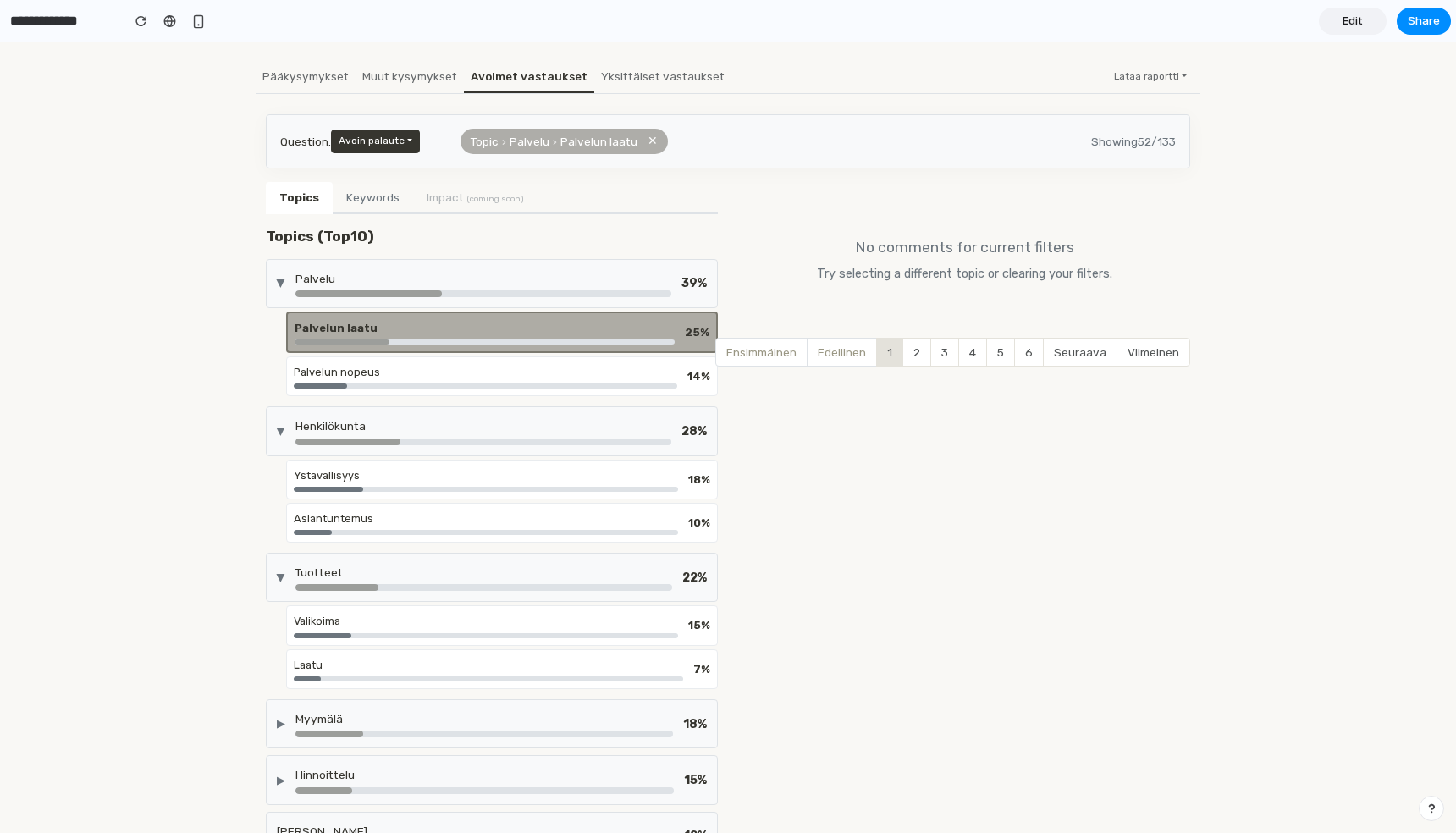
click at [494, 275] on div "Palvelu" at bounding box center [483, 279] width 376 height 17
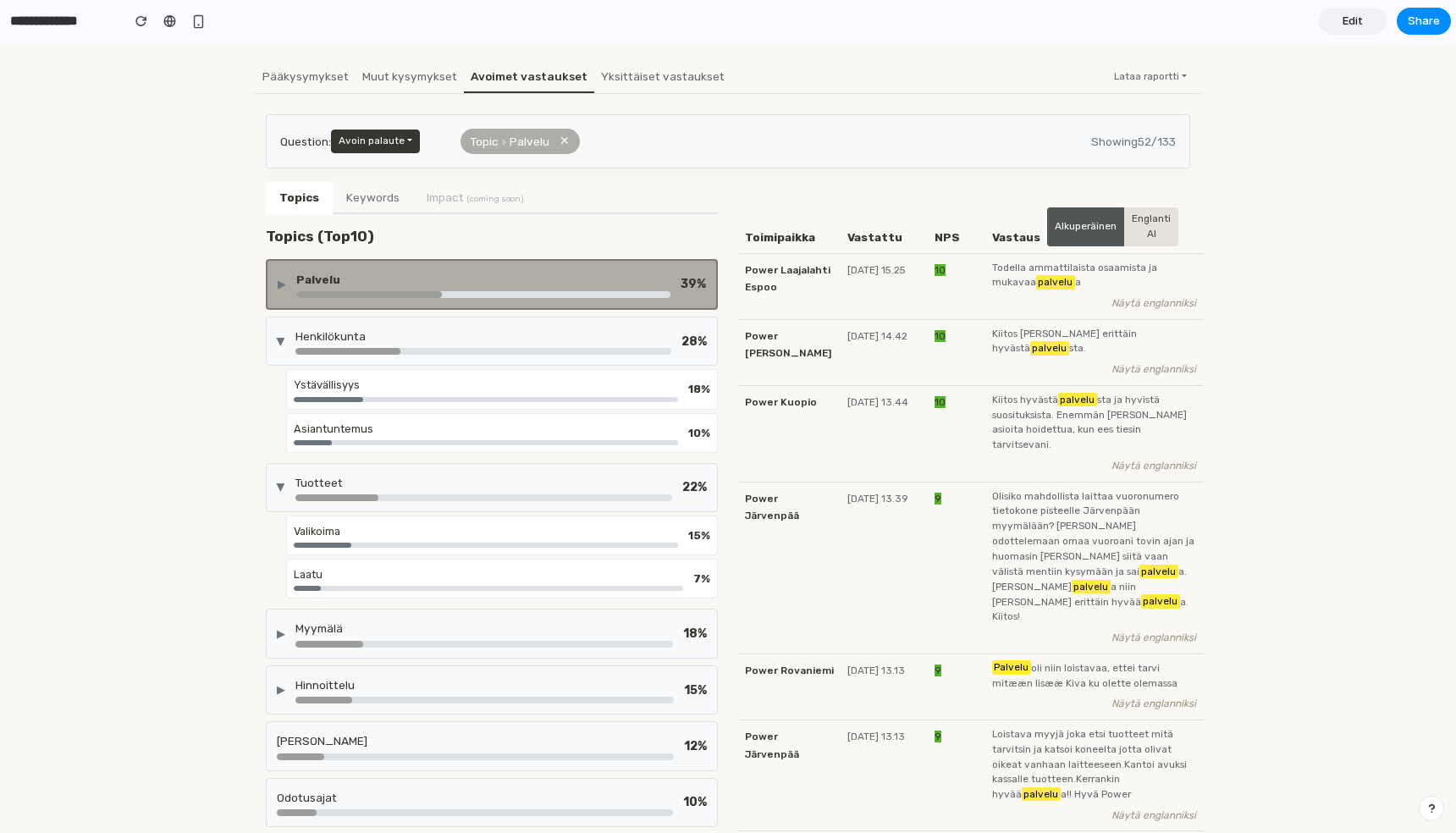
click at [348, 194] on button "Keywords" at bounding box center [373, 198] width 80 height 32
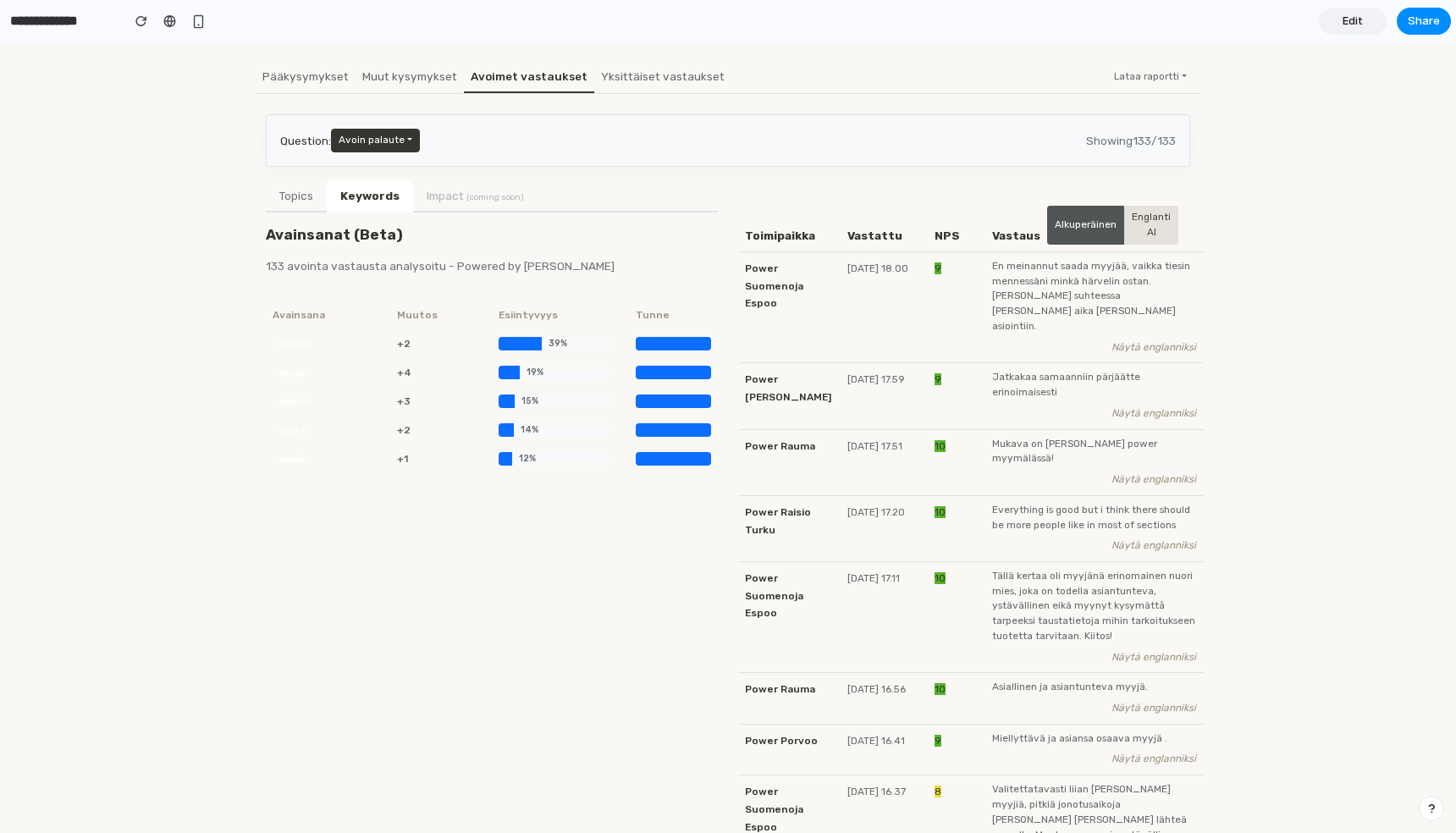
click at [294, 203] on button "Topics" at bounding box center [296, 196] width 61 height 32
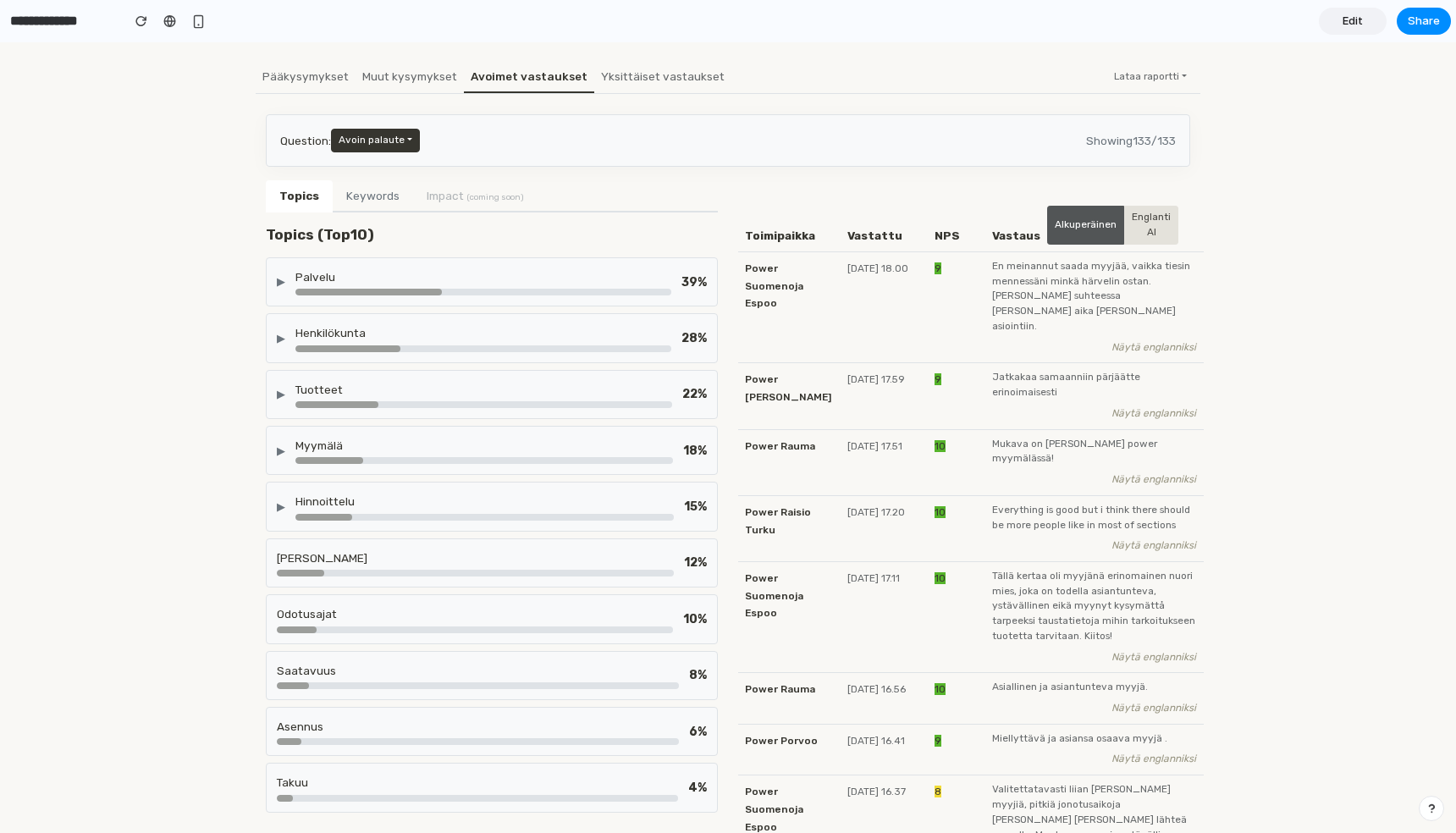
scroll to position [0, 0]
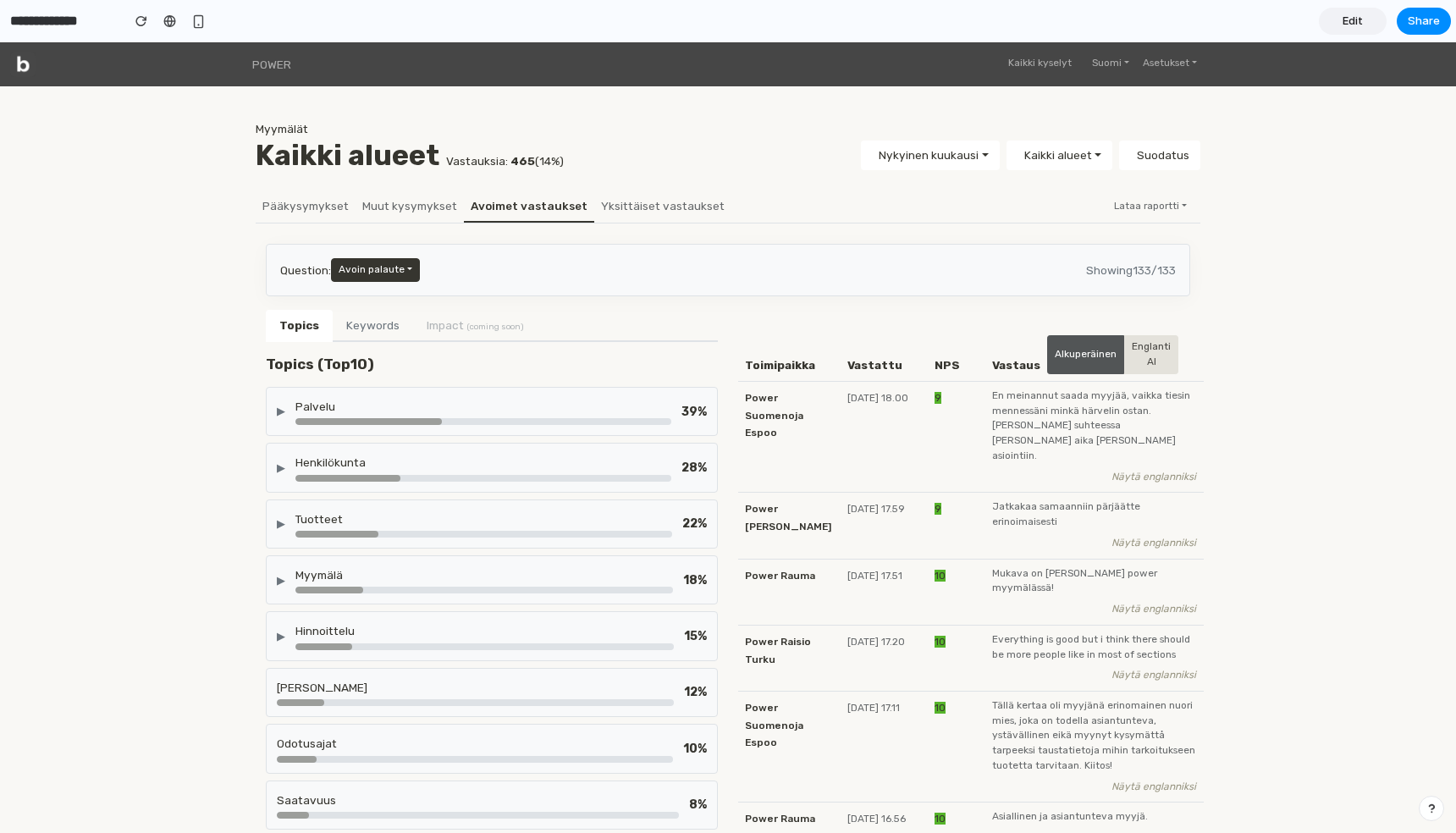
click at [415, 404] on div "Palvelu" at bounding box center [483, 407] width 376 height 17
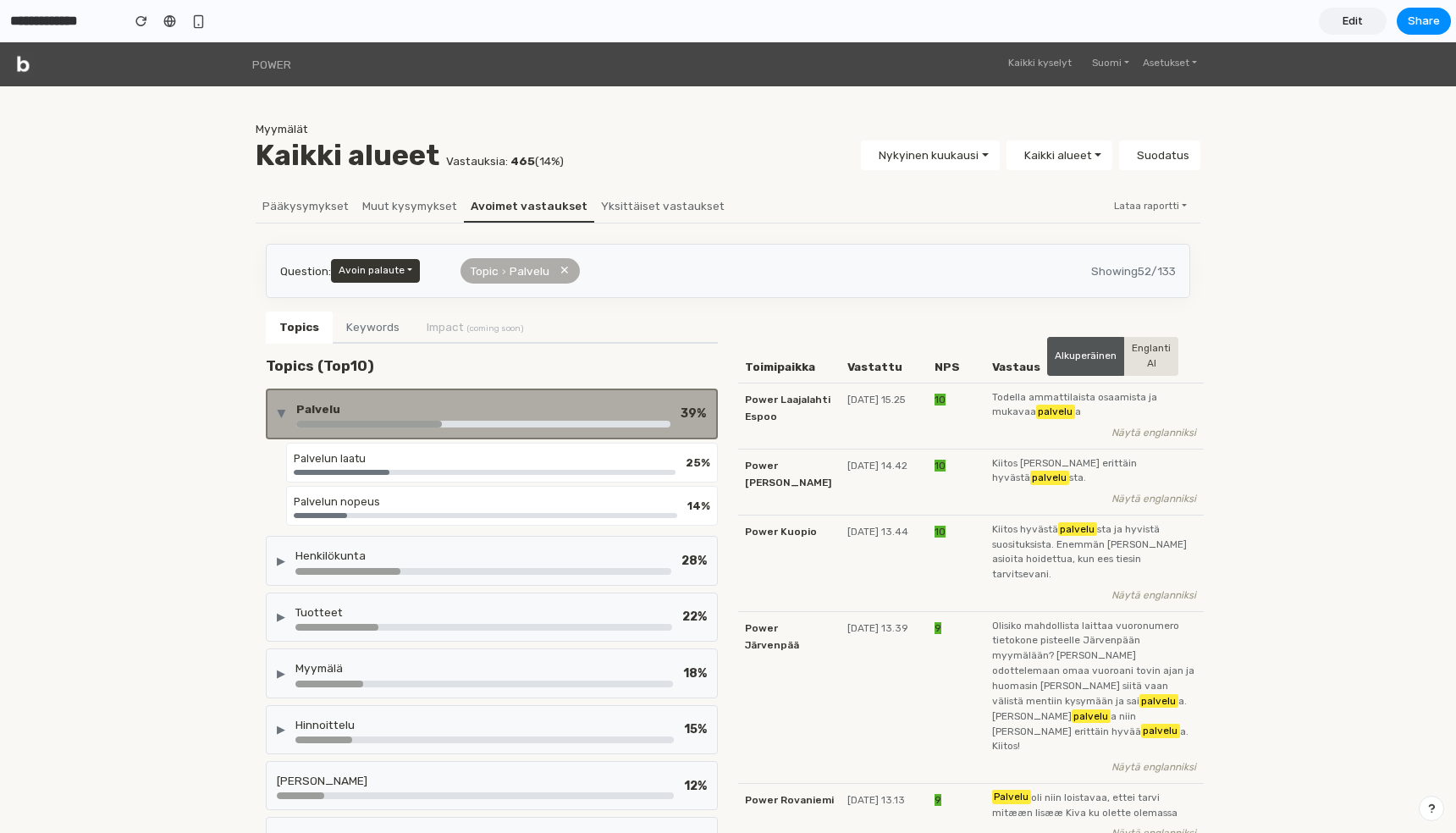
click at [592, 425] on div at bounding box center [483, 424] width 374 height 7
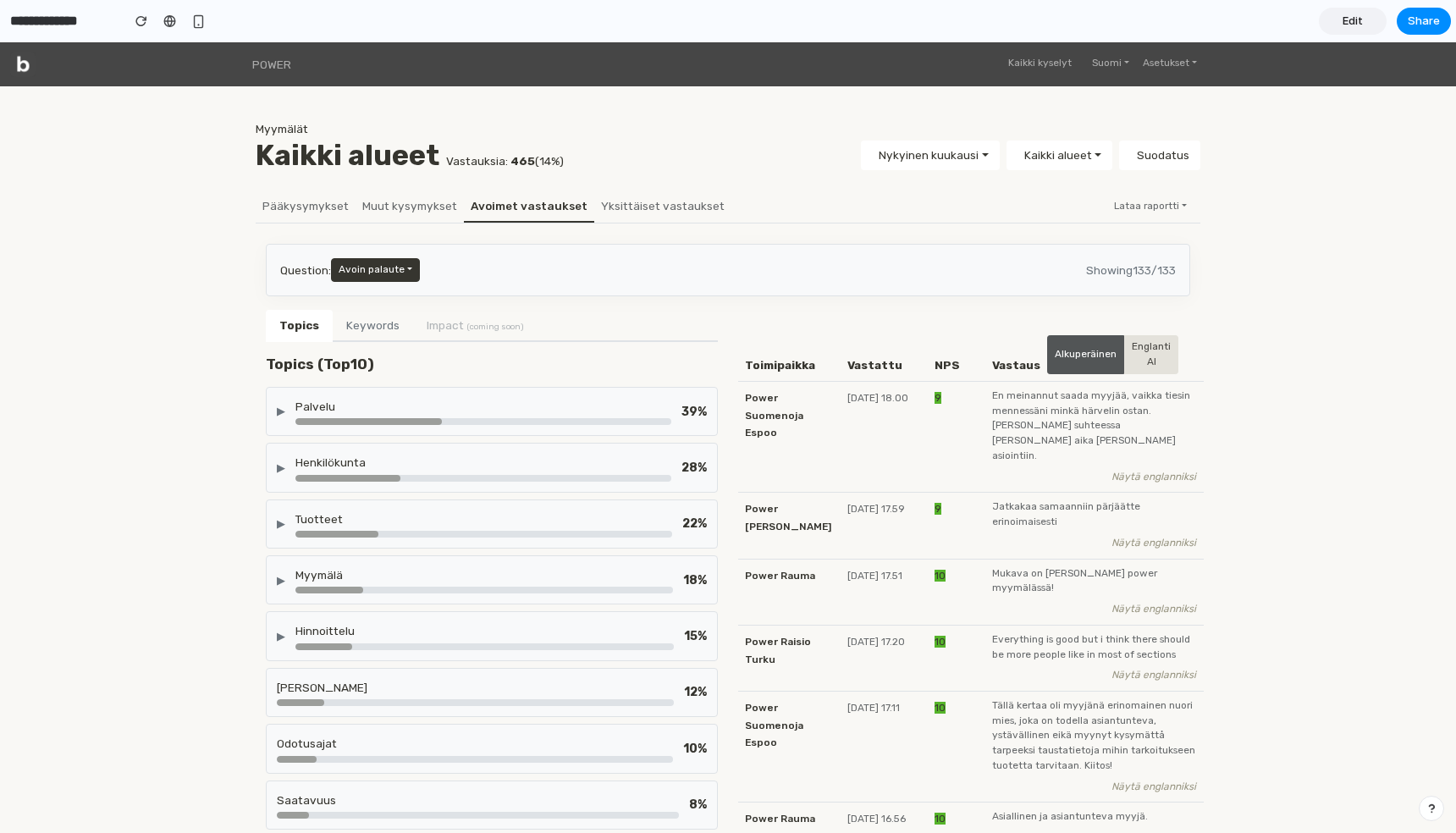
click at [566, 459] on div "Henkilökunta" at bounding box center [483, 462] width 376 height 17
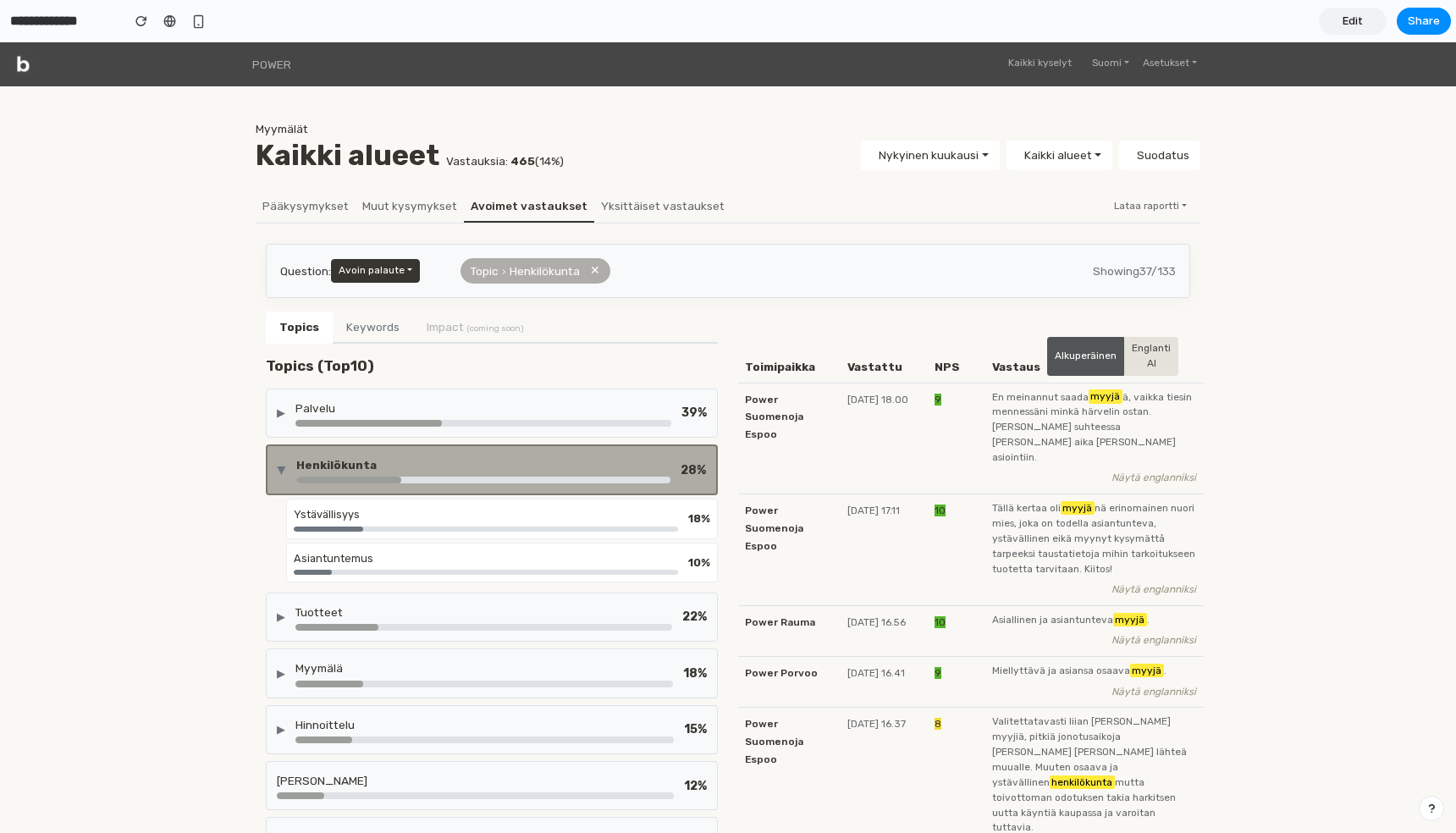
click at [572, 413] on div "Palvelu" at bounding box center [483, 408] width 376 height 17
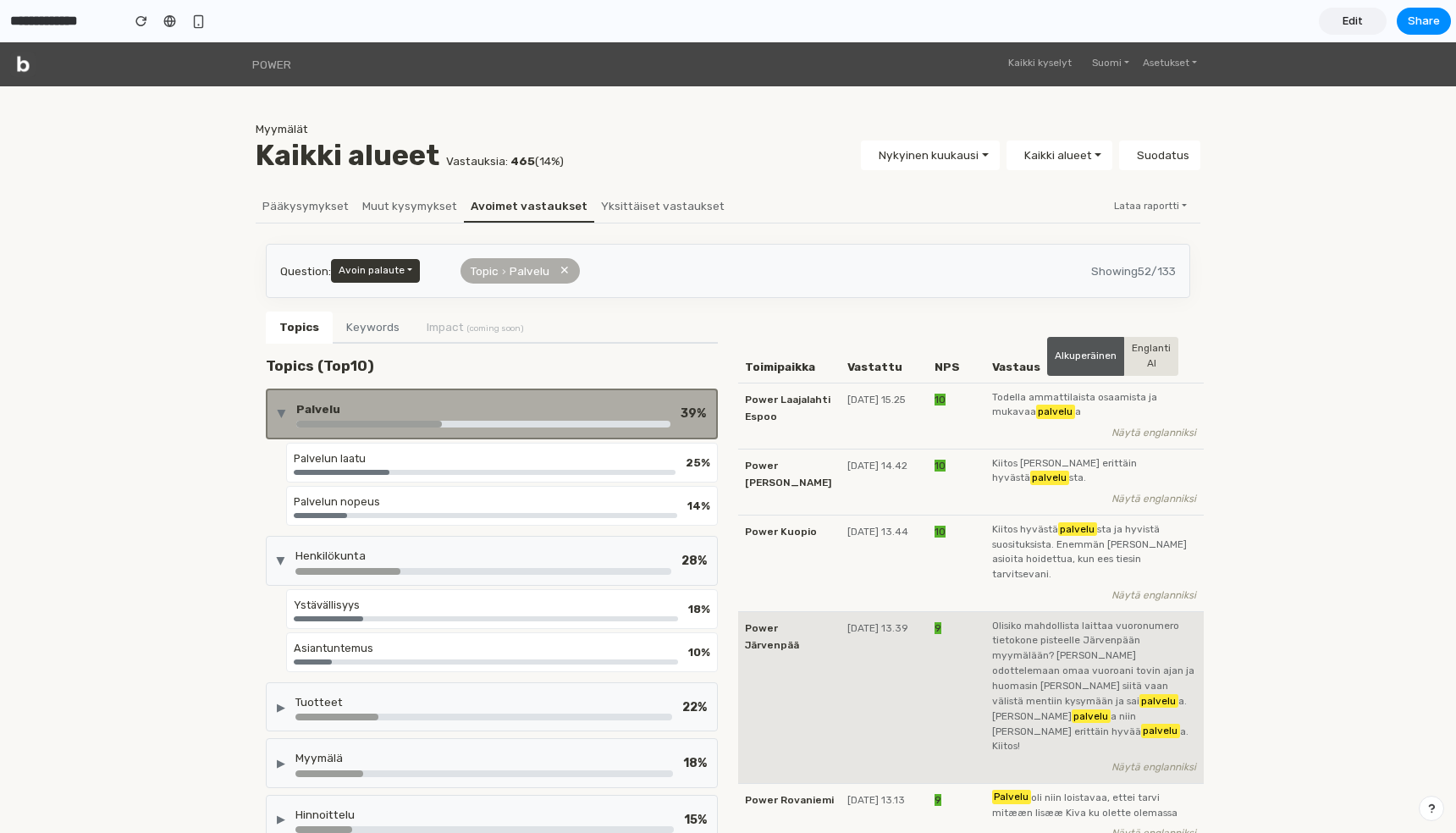
scroll to position [296, 0]
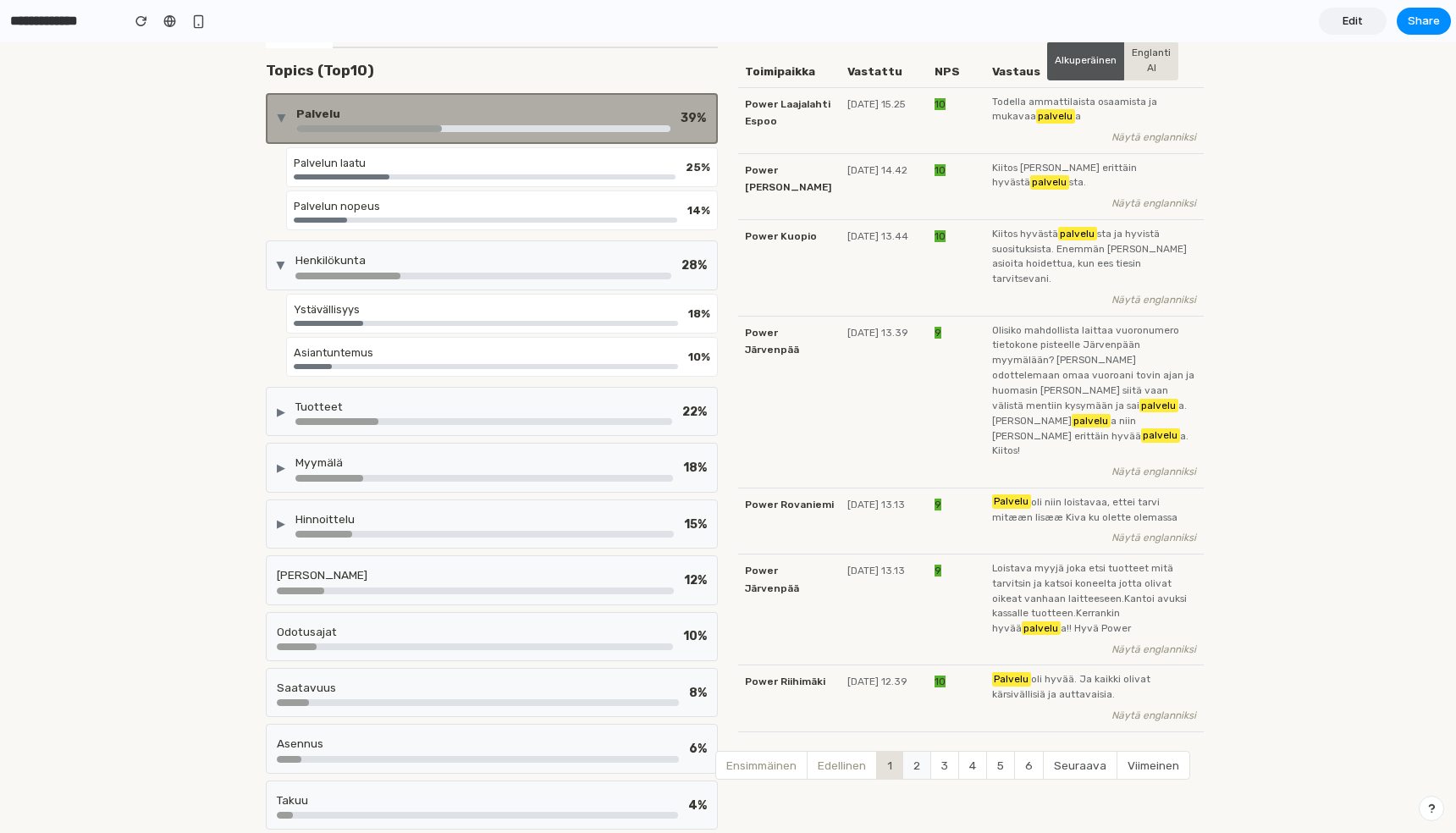
click at [919, 751] on span "2" at bounding box center [916, 766] width 29 height 29
click at [965, 751] on span "4" at bounding box center [973, 766] width 29 height 29
click at [1055, 751] on span "Seuraava" at bounding box center [1079, 766] width 74 height 29
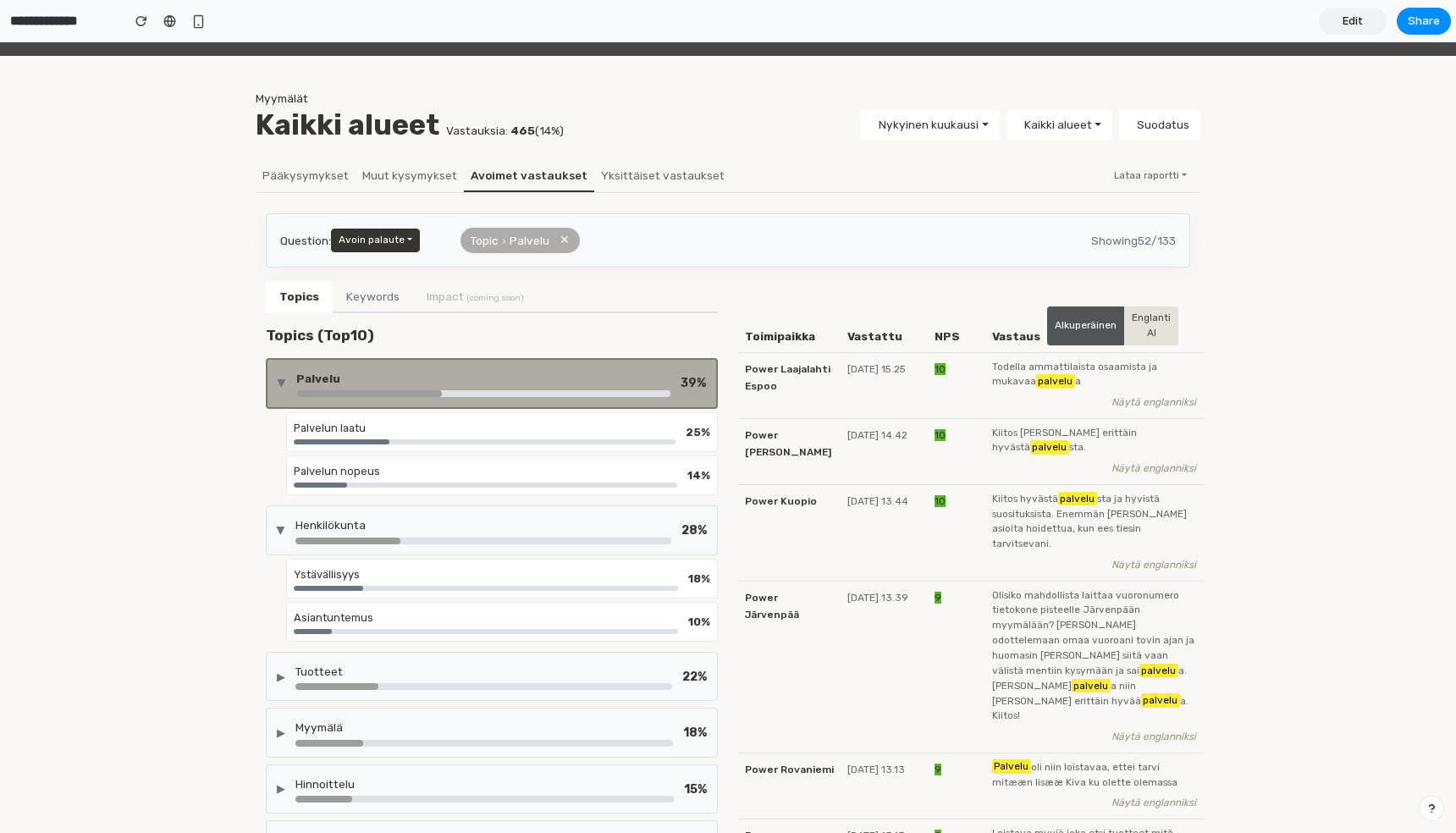
click at [563, 242] on button "✕" at bounding box center [564, 240] width 10 height 19
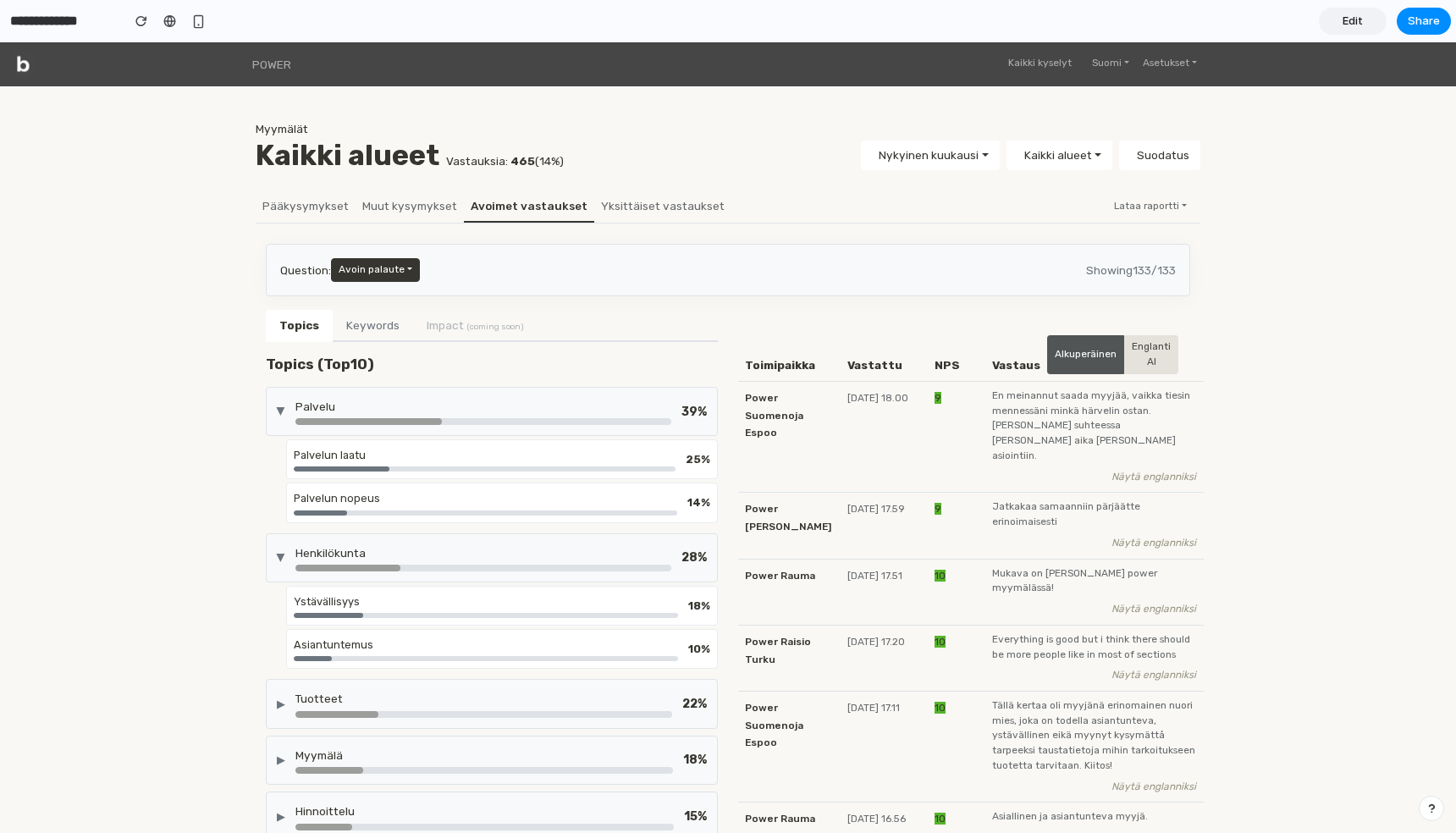
click at [385, 314] on button "Keywords" at bounding box center [373, 326] width 80 height 32
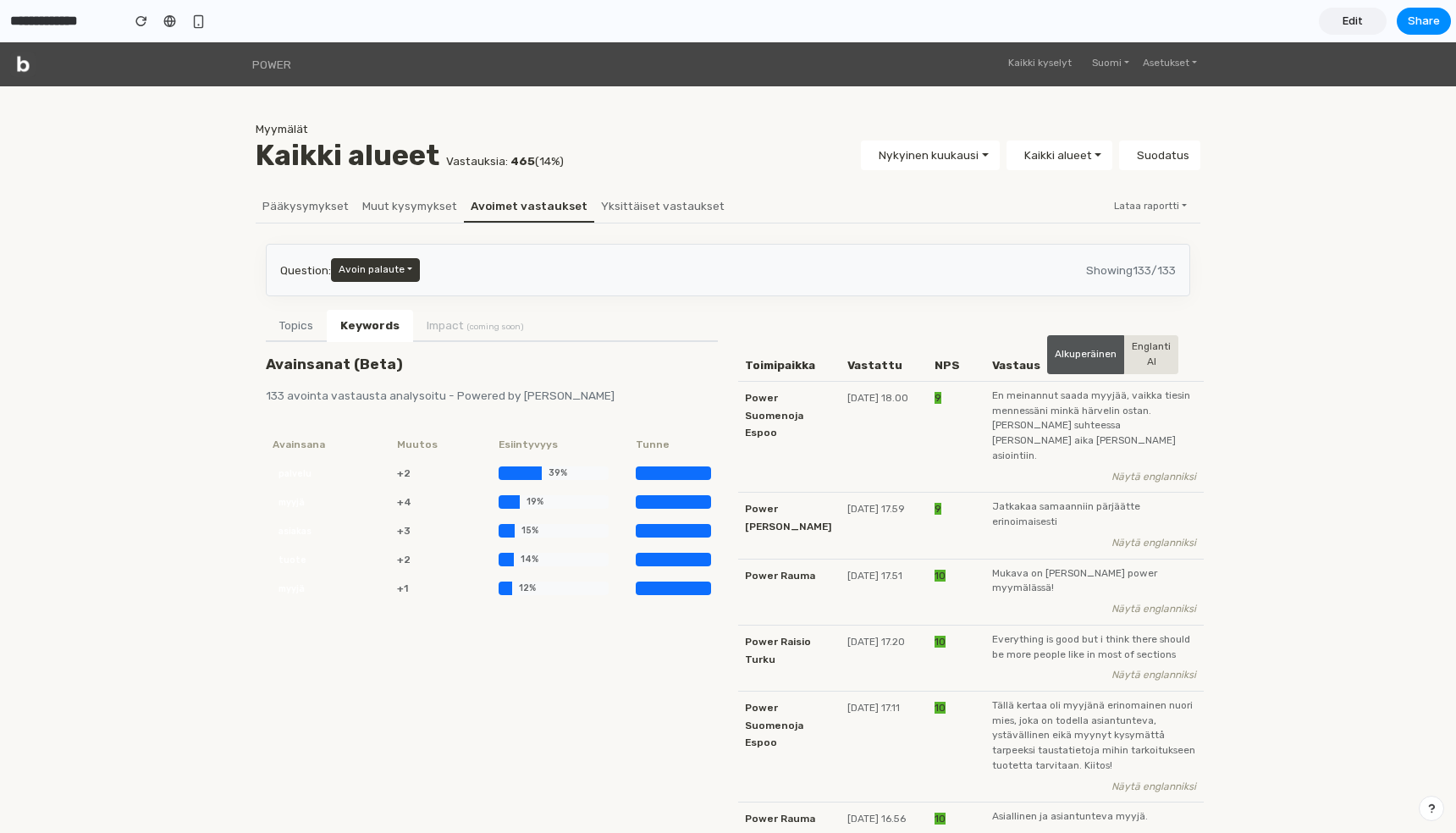
click at [303, 318] on button "Topics" at bounding box center [296, 326] width 61 height 32
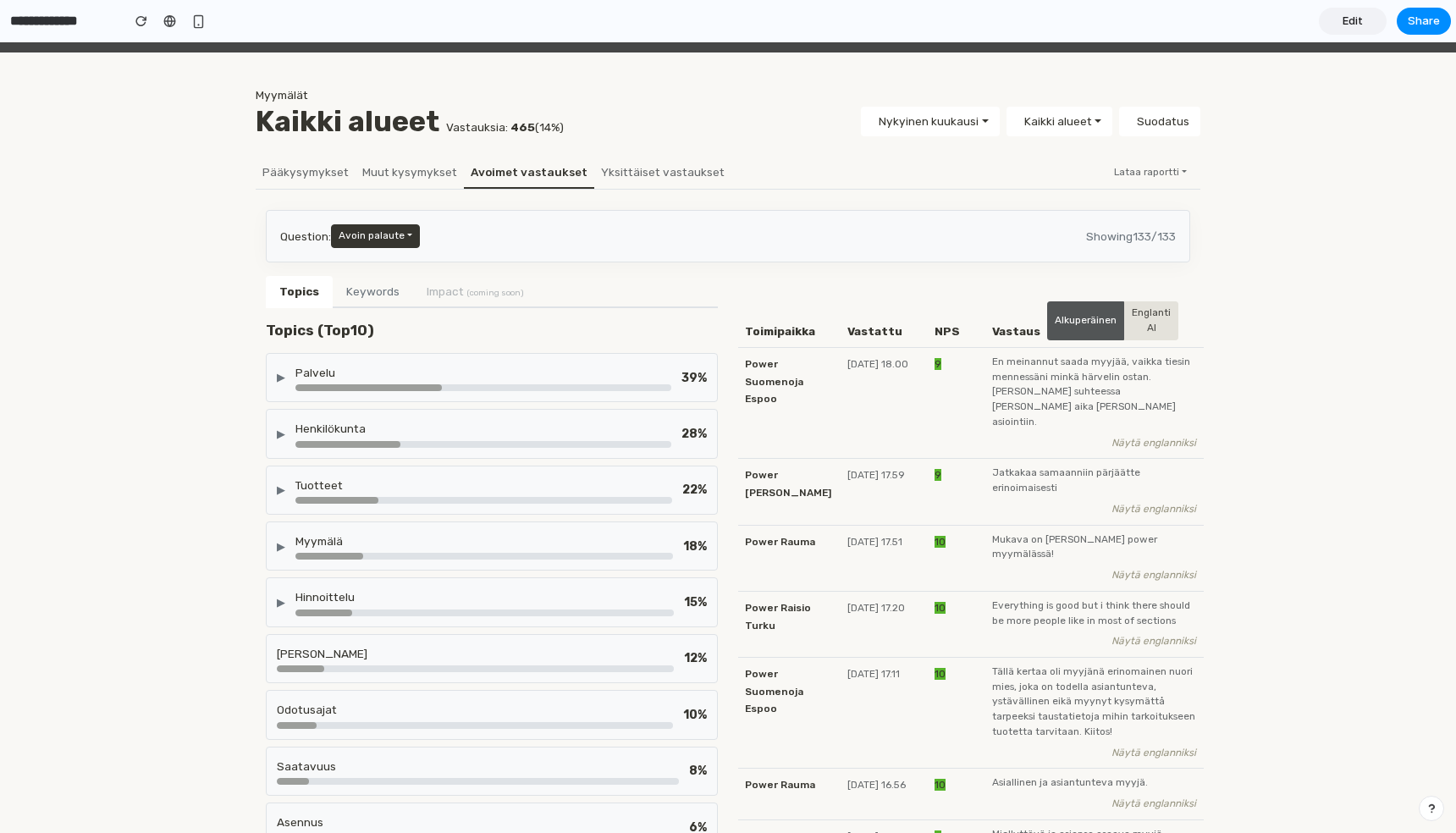
scroll to position [49, 0]
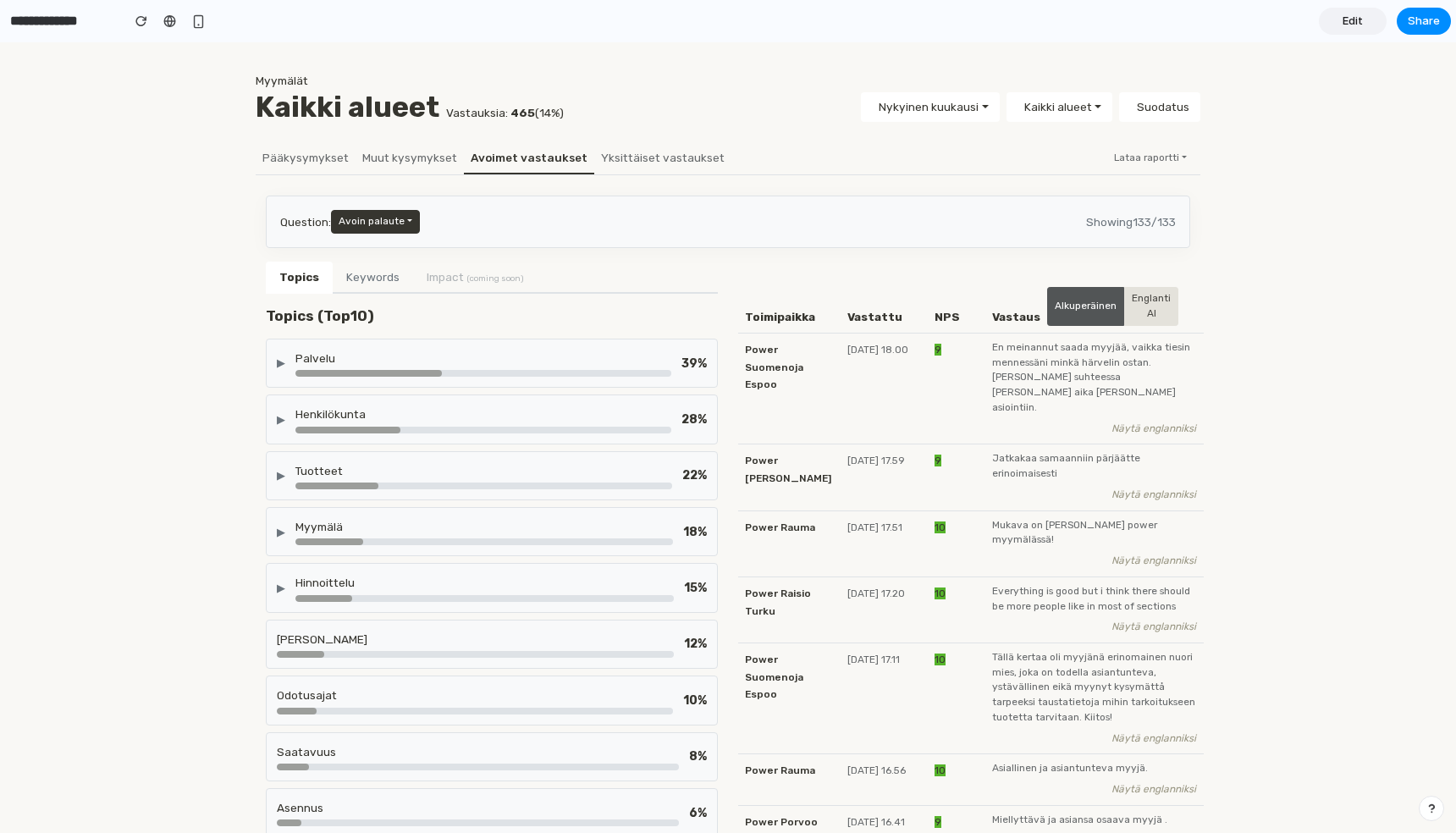
click at [407, 358] on div "Palvelu" at bounding box center [483, 358] width 376 height 17
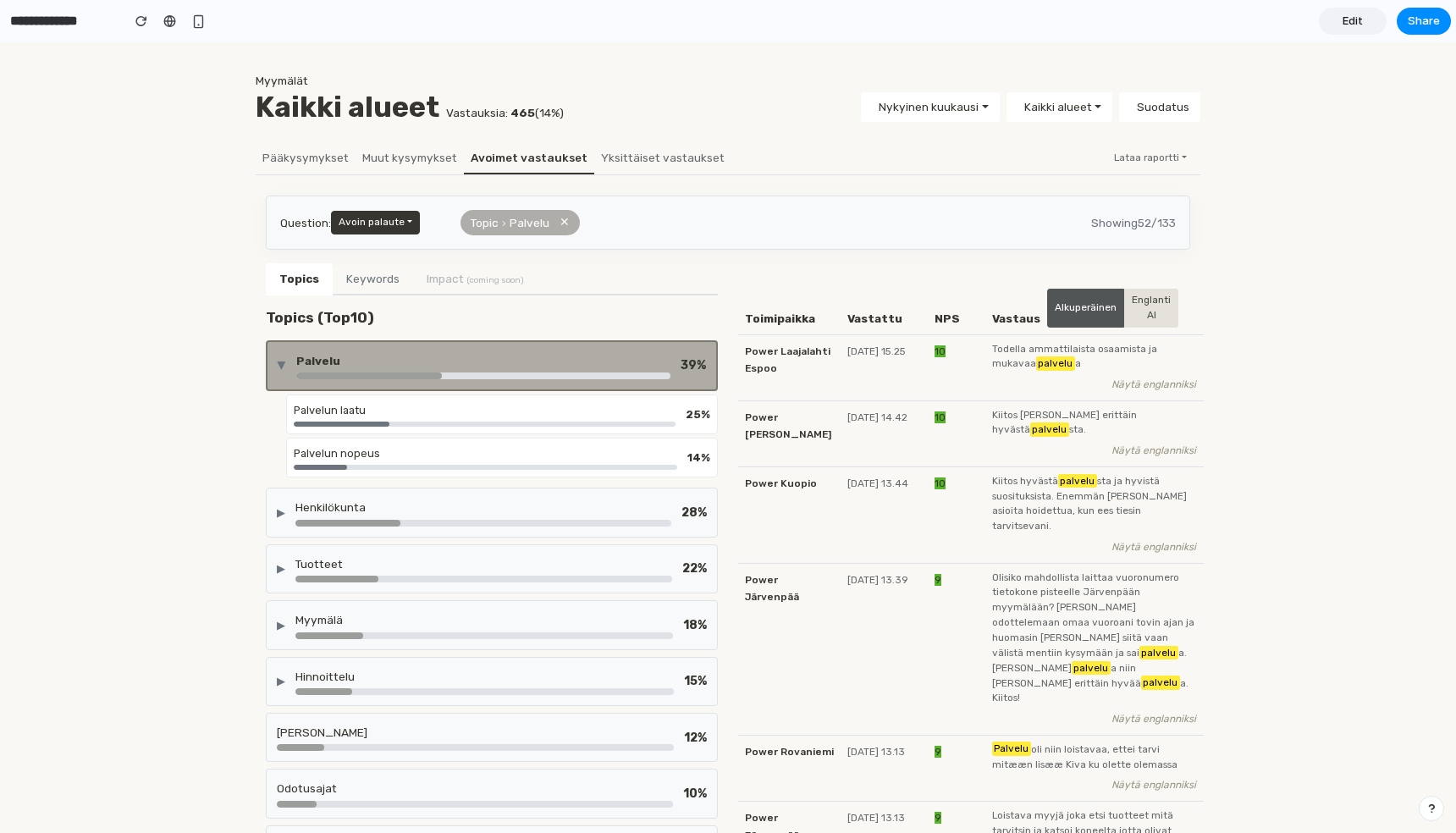
click at [402, 398] on div "Palvelun laatu 25 %" at bounding box center [502, 414] width 431 height 40
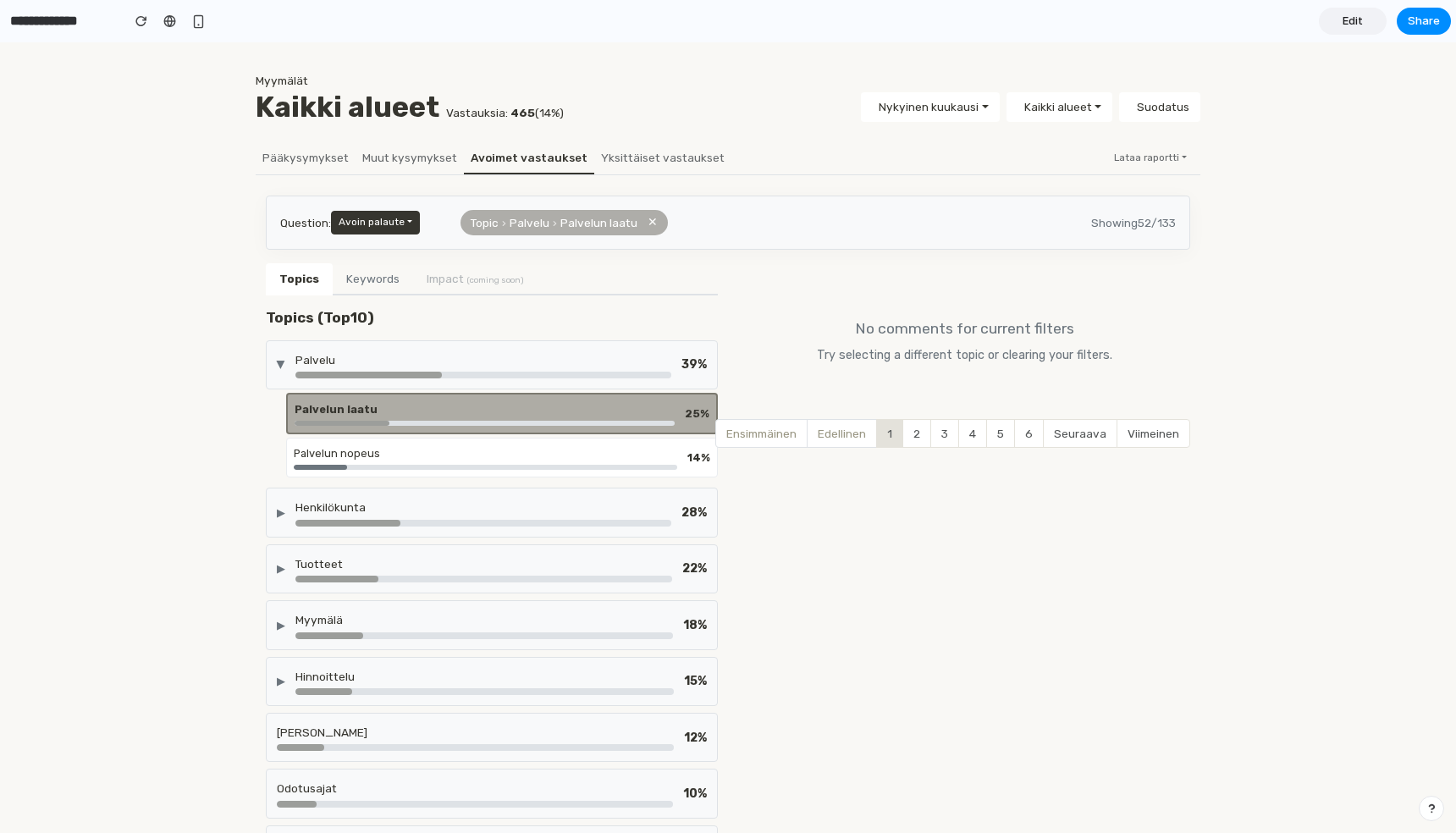
click at [415, 366] on div "Palvelu" at bounding box center [483, 360] width 376 height 17
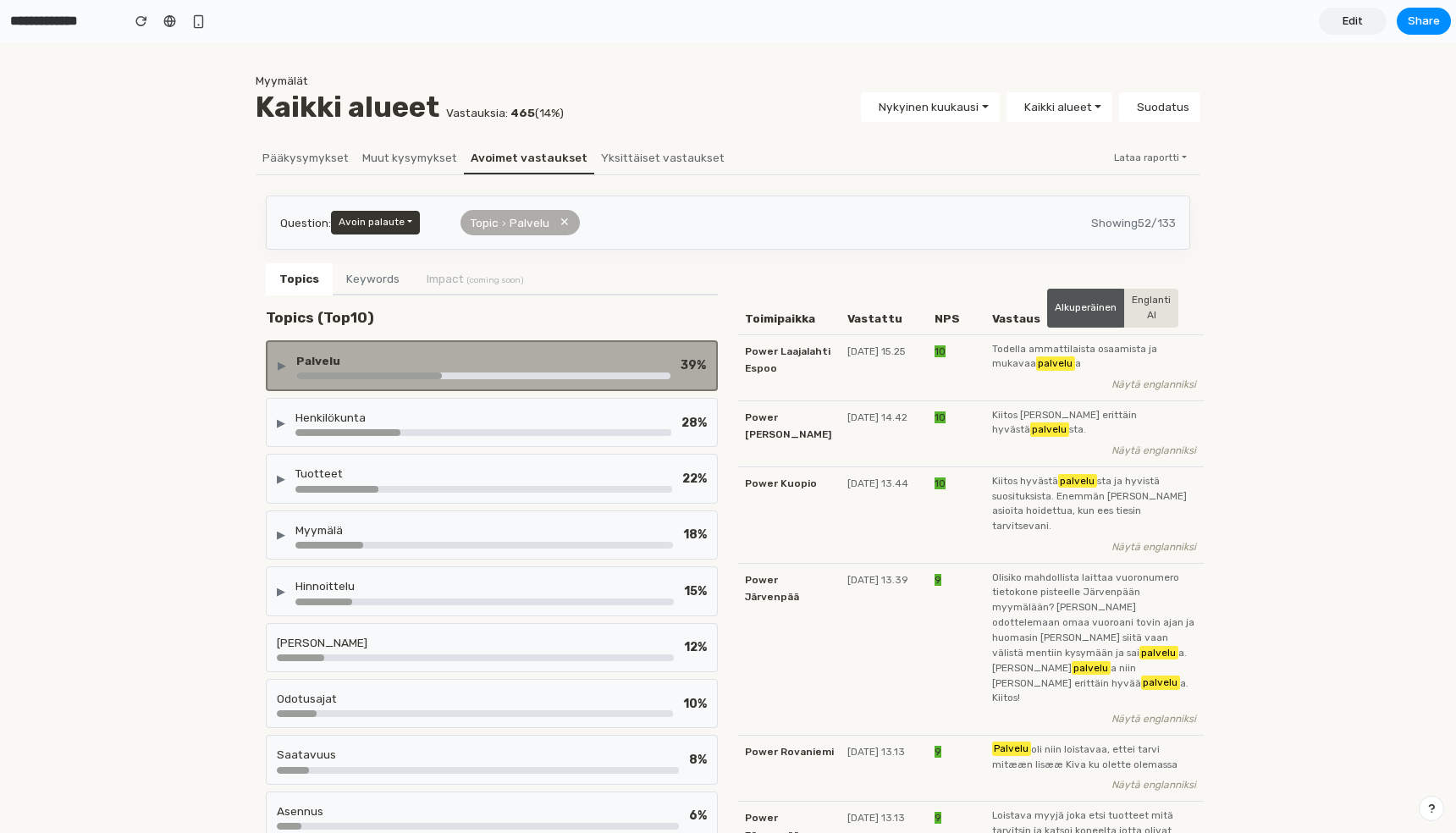
click at [550, 417] on div "Henkilökunta" at bounding box center [483, 418] width 376 height 17
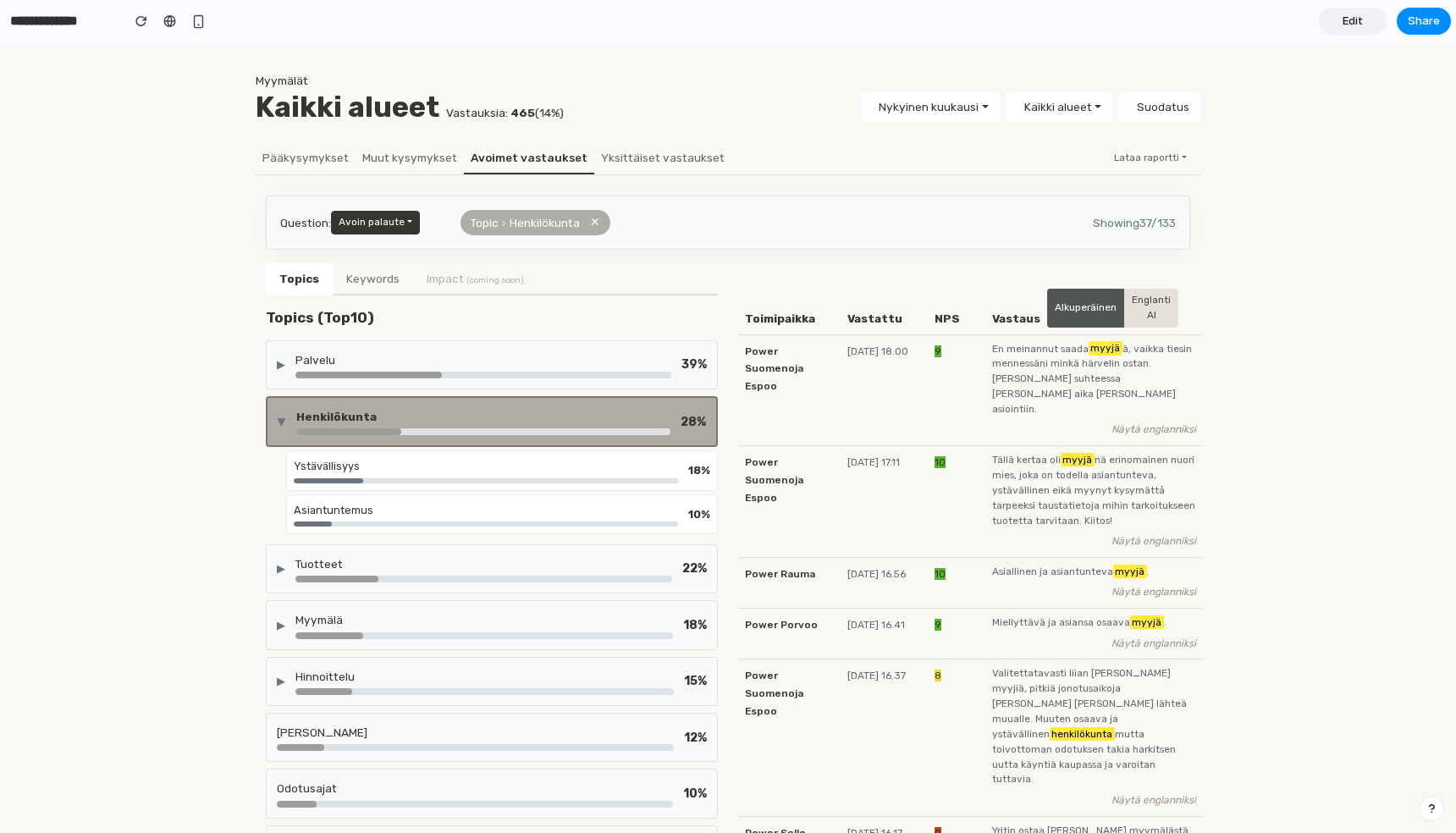
click at [512, 402] on div "▶ Henkilökunta 28 %" at bounding box center [492, 422] width 452 height 51
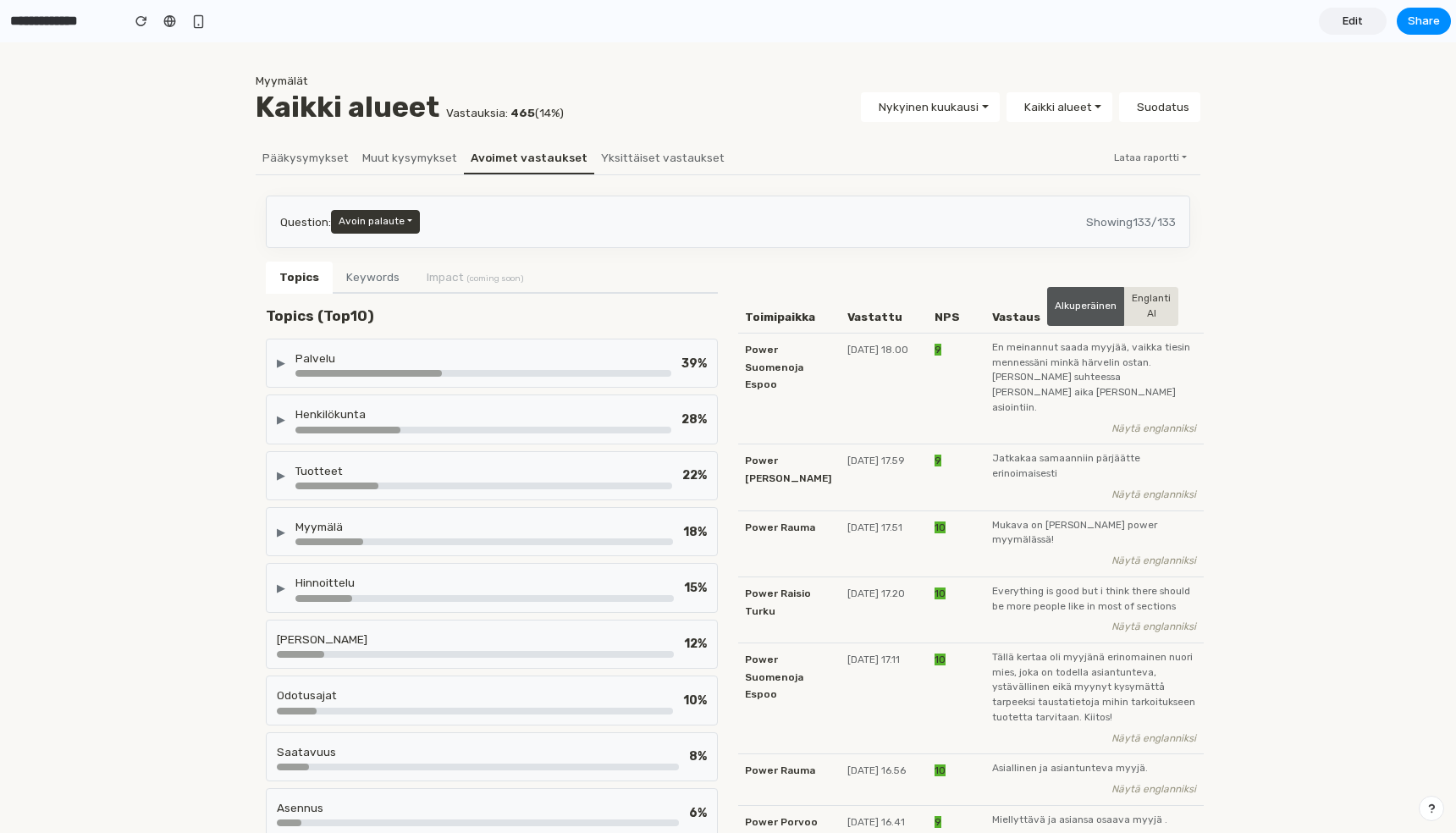
click at [512, 402] on div "▶ Henkilökunta 28 %" at bounding box center [492, 419] width 452 height 49
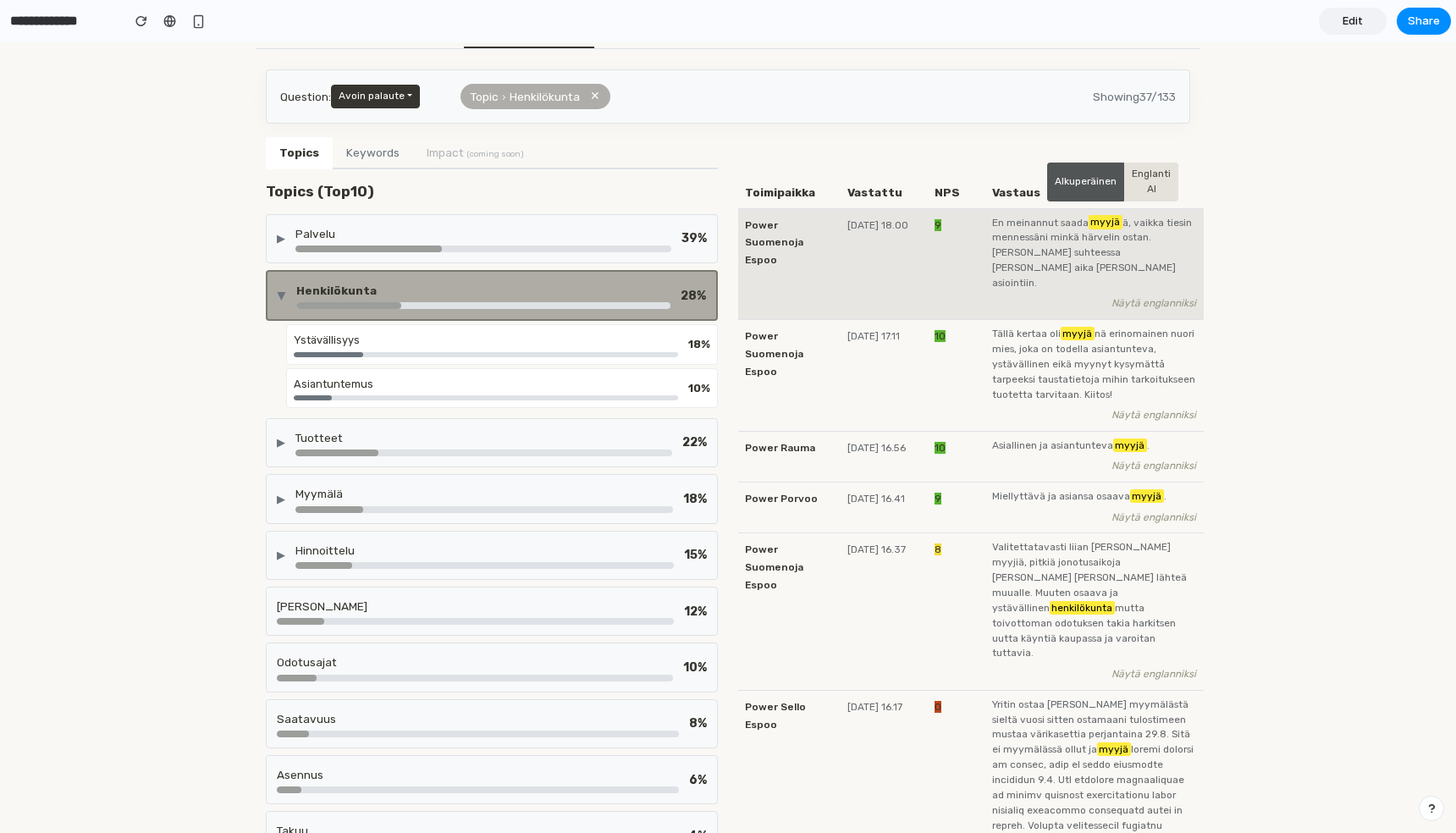
scroll to position [216, 0]
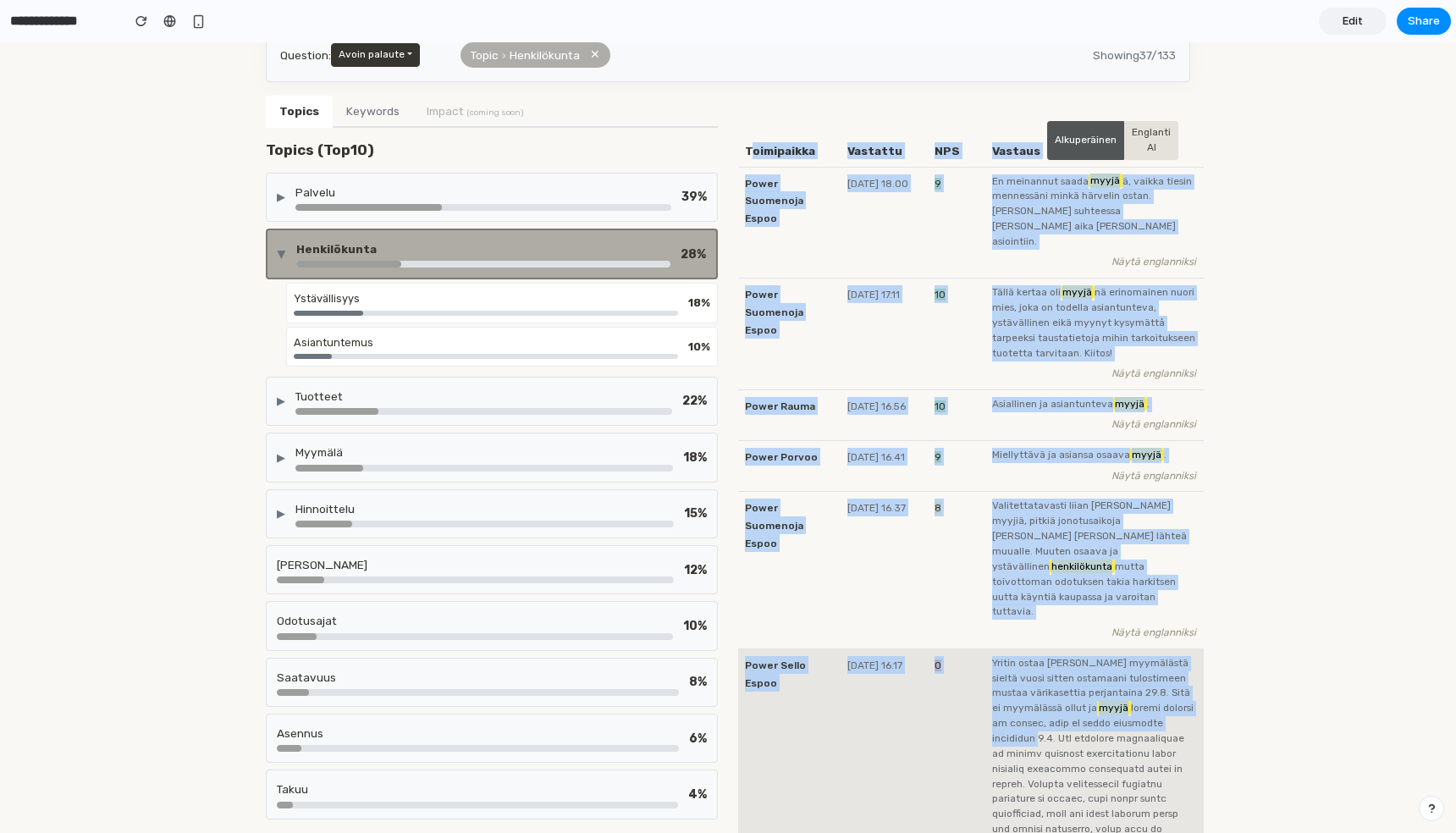
drag, startPoint x: 753, startPoint y: 159, endPoint x: 1179, endPoint y: 665, distance: 661.4
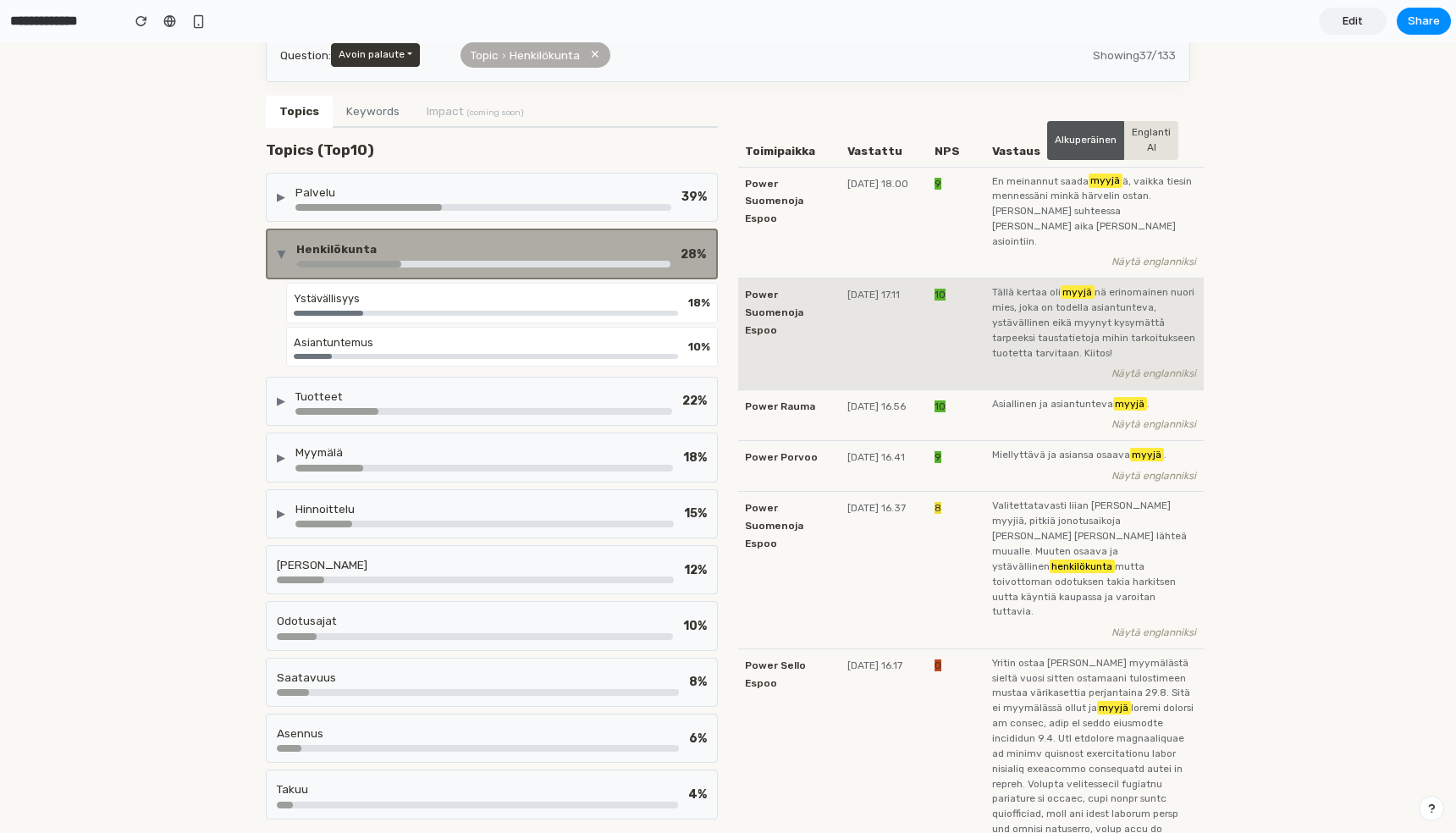
scroll to position [35, 0]
